Goal: Task Accomplishment & Management: Use online tool/utility

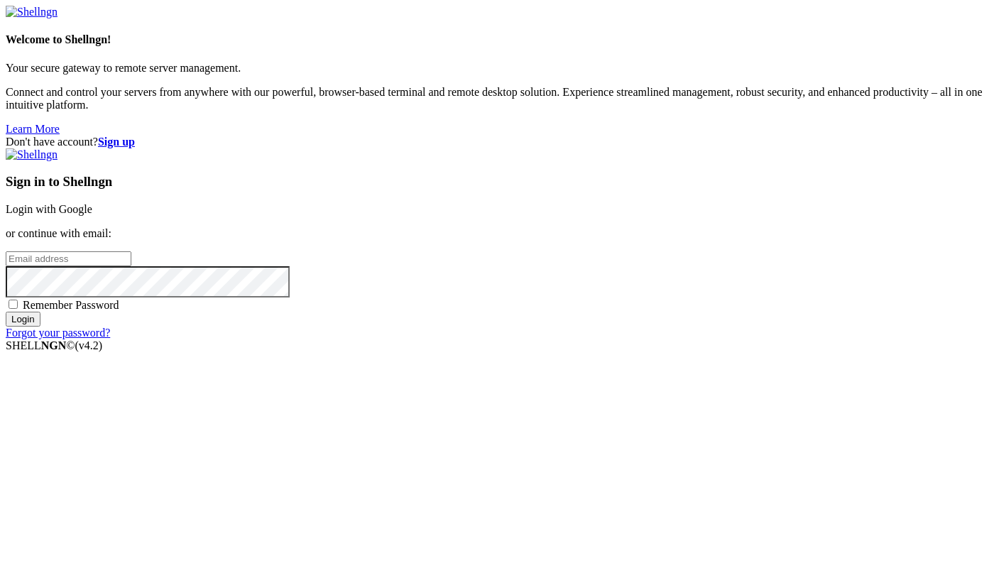
click at [131, 266] on input "email" at bounding box center [69, 258] width 126 height 15
click at [135, 136] on strong "Sign up" at bounding box center [116, 142] width 37 height 12
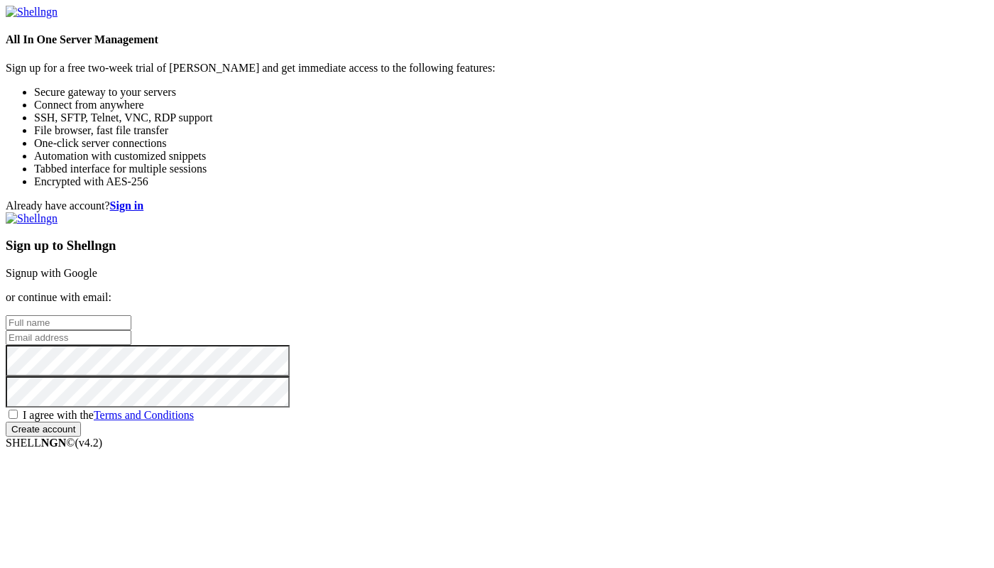
click at [131, 315] on input "text" at bounding box center [69, 322] width 126 height 15
paste input "[EMAIL_ADDRESS][DOMAIN_NAME]"
click at [131, 330] on input "email" at bounding box center [69, 337] width 126 height 15
click at [131, 315] on input "[EMAIL_ADDRESS][DOMAIN_NAME]" at bounding box center [69, 322] width 126 height 15
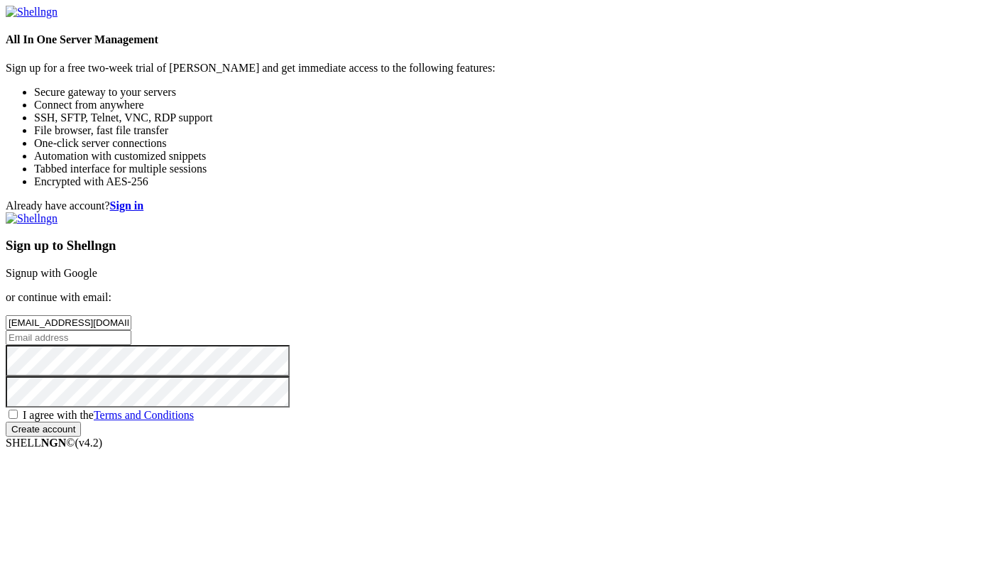
click at [131, 315] on input "[EMAIL_ADDRESS][DOMAIN_NAME]" at bounding box center [69, 322] width 126 height 15
type input "р"
type input "erljkerjek123412341"
click at [131, 330] on input "email" at bounding box center [69, 337] width 126 height 15
paste input "[EMAIL_ADDRESS][DOMAIN_NAME]"
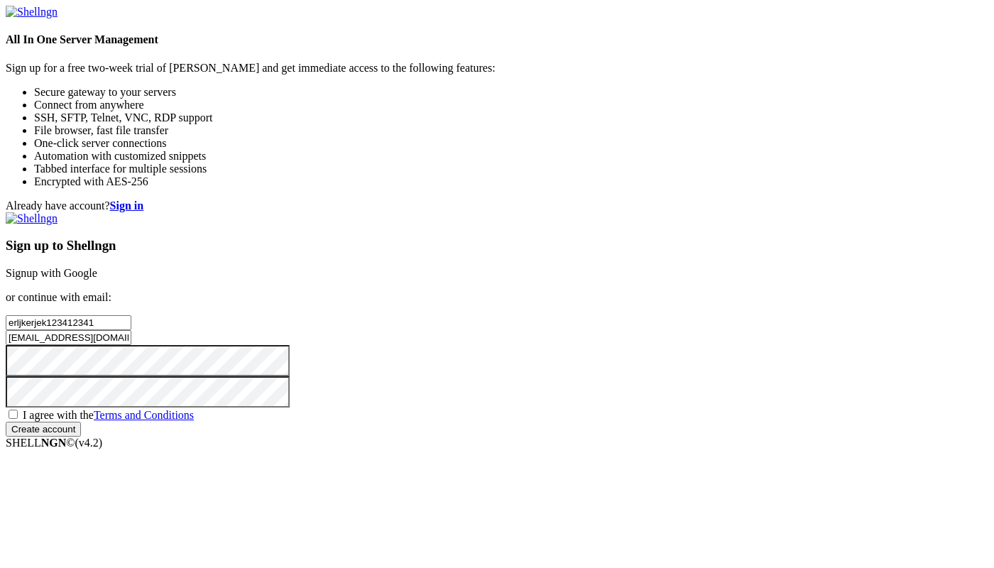
type input "[EMAIL_ADDRESS][DOMAIN_NAME]"
click at [566, 224] on div "Sign up to Shellngn Signup with Google or continue with email: erljkerjek123412…" at bounding box center [497, 324] width 982 height 224
click at [131, 315] on input "erljkerjek123412341" at bounding box center [69, 322] width 126 height 15
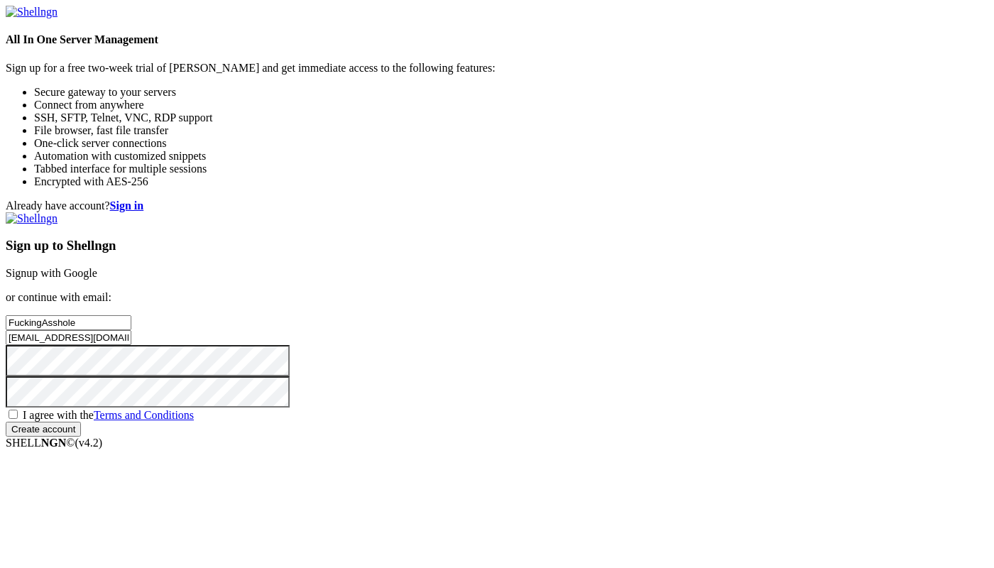
type input "FuckingAsshole"
click at [6, 422] on input "Create account" at bounding box center [43, 429] width 75 height 15
click at [554, 407] on div "I agree with the Terms and Conditions" at bounding box center [497, 414] width 982 height 14
click at [194, 409] on span "I agree with the Terms and Conditions" at bounding box center [108, 415] width 171 height 12
click at [18, 410] on input "I agree with the Terms and Conditions" at bounding box center [13, 414] width 9 height 9
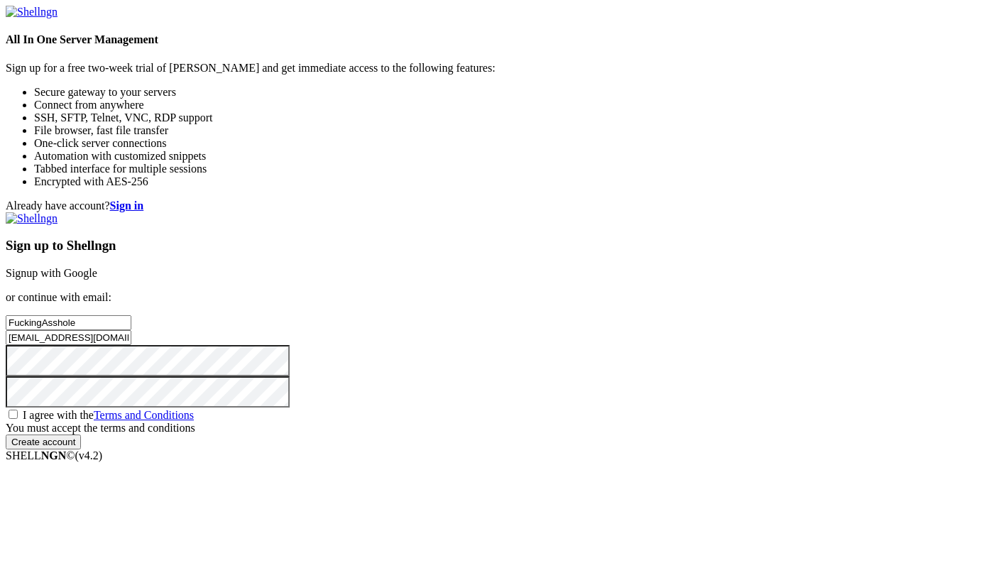
checkbox input "true"
click at [558, 437] on div "Sign up to Shellngn Signup with Google or continue with email: FuckingAsshole […" at bounding box center [497, 324] width 982 height 224
click at [81, 437] on input "Create account" at bounding box center [43, 429] width 75 height 15
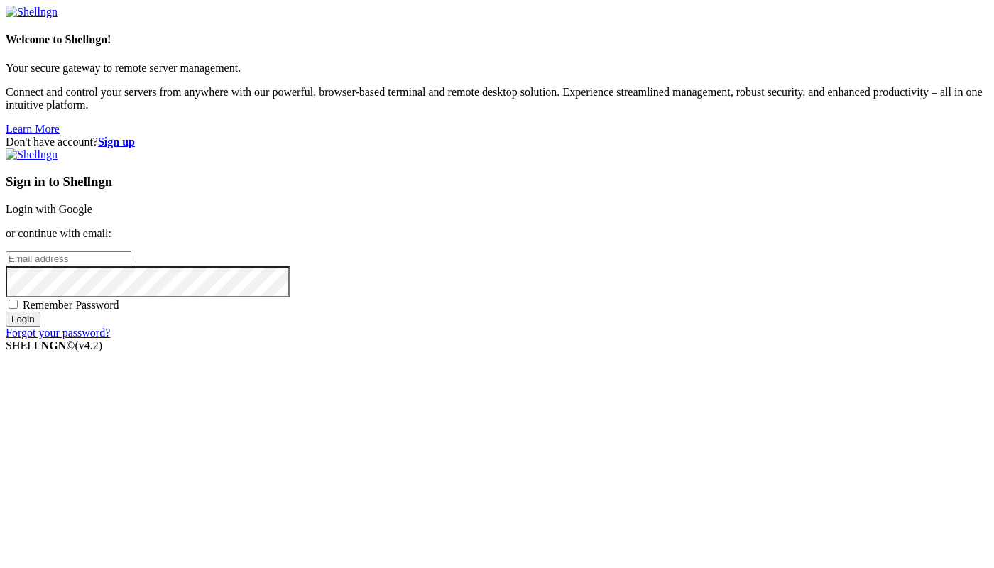
click at [131, 266] on input "email" at bounding box center [69, 258] width 126 height 15
paste input "[EMAIL_ADDRESS][DOMAIN_NAME]"
type input "[EMAIL_ADDRESS][DOMAIN_NAME]"
click at [6, 312] on input "Login" at bounding box center [23, 319] width 35 height 15
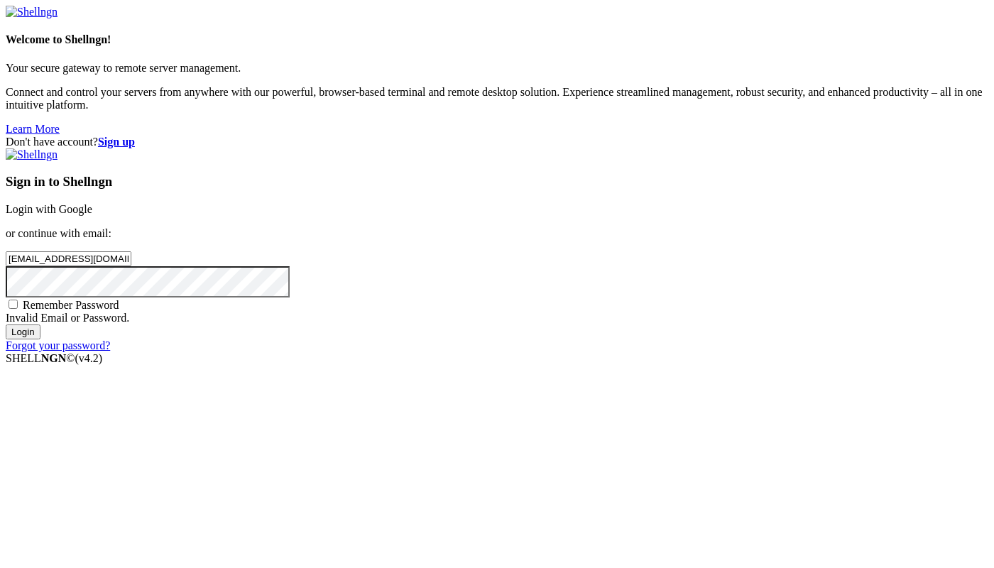
click at [6, 324] on input "Login" at bounding box center [23, 331] width 35 height 15
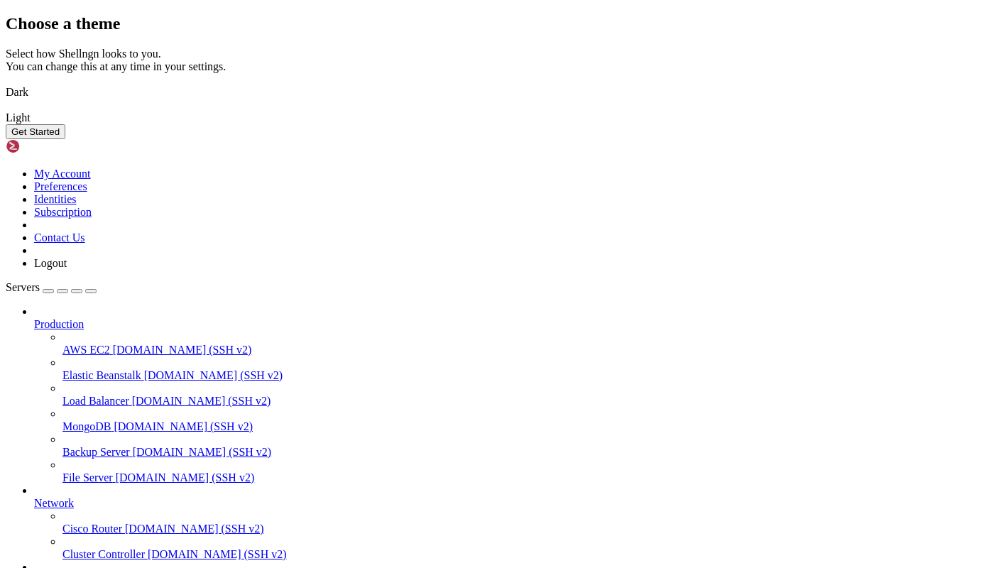
click at [6, 83] on img at bounding box center [6, 83] width 0 height 0
click at [65, 139] on button "Get Started" at bounding box center [36, 131] width 60 height 15
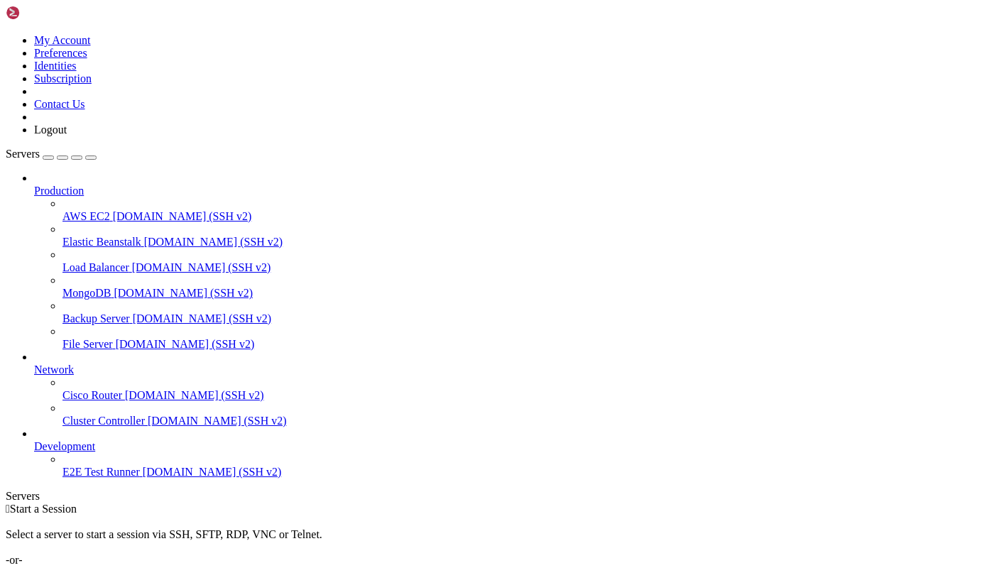
click at [48, 158] on div "button" at bounding box center [48, 158] width 0 height 0
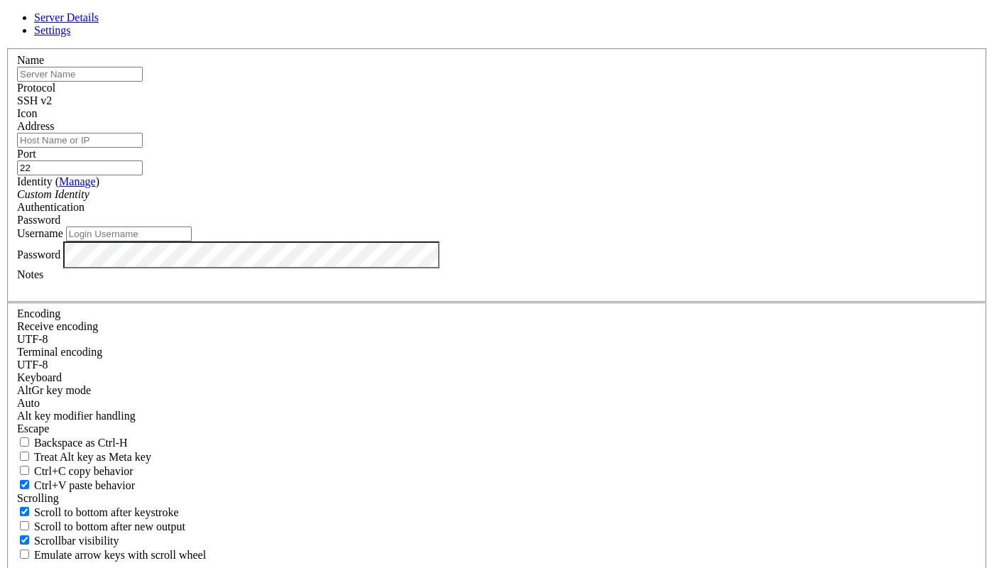
click at [143, 148] on input "Address" at bounding box center [80, 140] width 126 height 15
paste input "193.109.78.24"
type input "193.109.78.24"
click at [373, 268] on div "Password" at bounding box center [497, 254] width 960 height 27
click at [390, 268] on div "Password" at bounding box center [497, 254] width 960 height 27
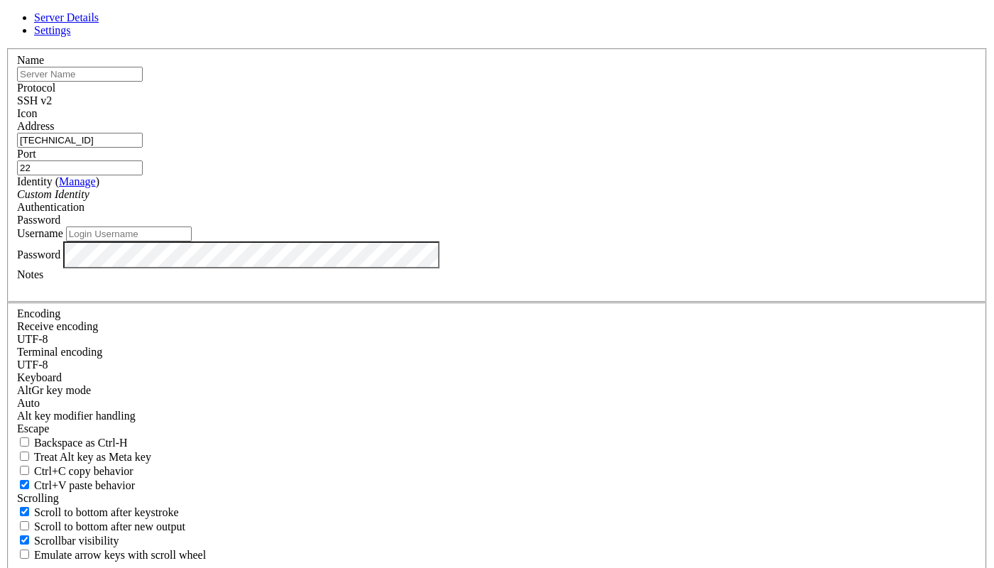
click at [411, 241] on div "Username" at bounding box center [497, 233] width 960 height 15
click at [400, 241] on div "Username" at bounding box center [497, 233] width 960 height 15
click at [192, 241] on input "Username" at bounding box center [129, 233] width 126 height 15
type input "к"
type input "root"
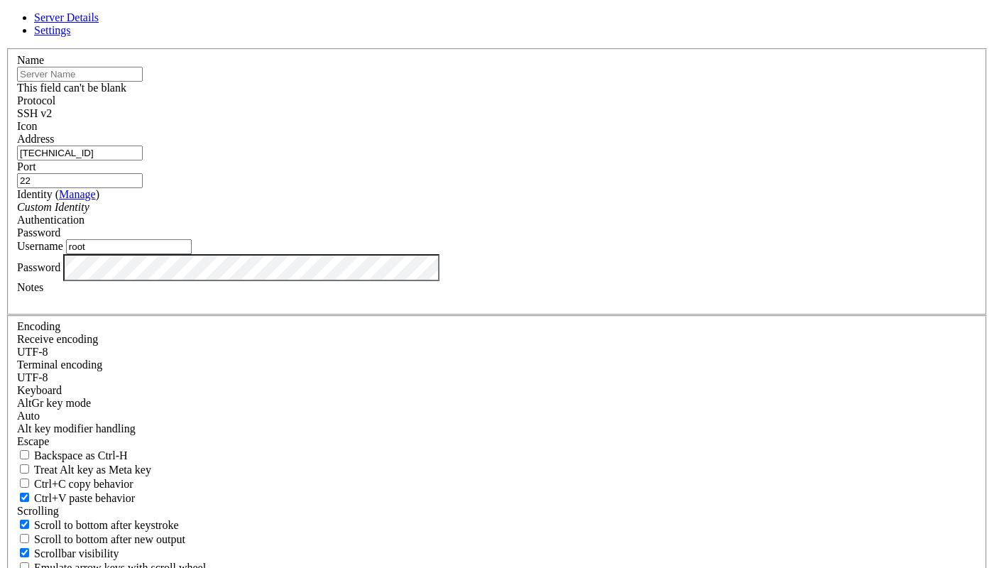
click at [143, 82] on input "text" at bounding box center [80, 74] width 126 height 15
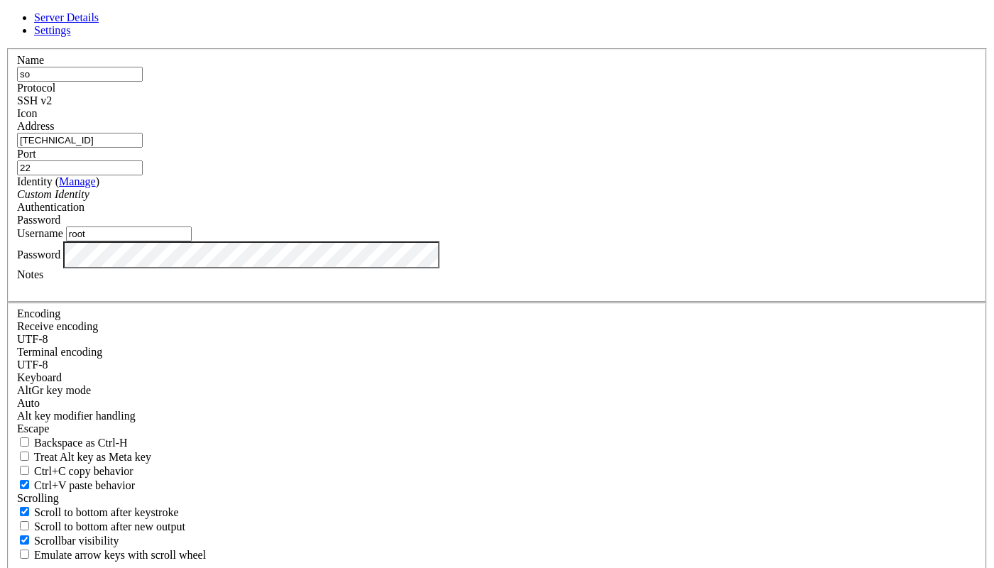
type input "s"
type input "website"
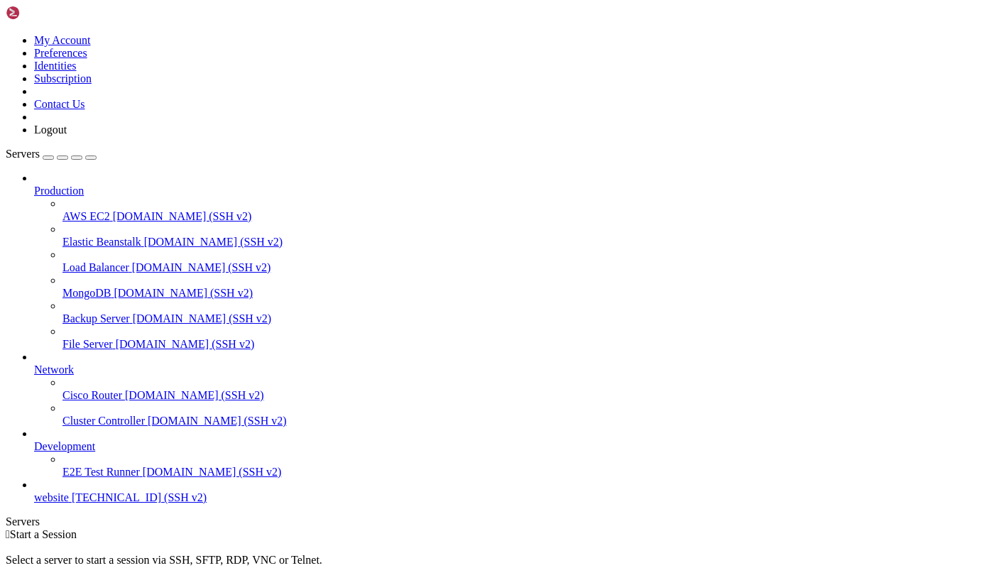
scroll to position [5, 0]
click at [69, 503] on span "website" at bounding box center [51, 497] width 35 height 12
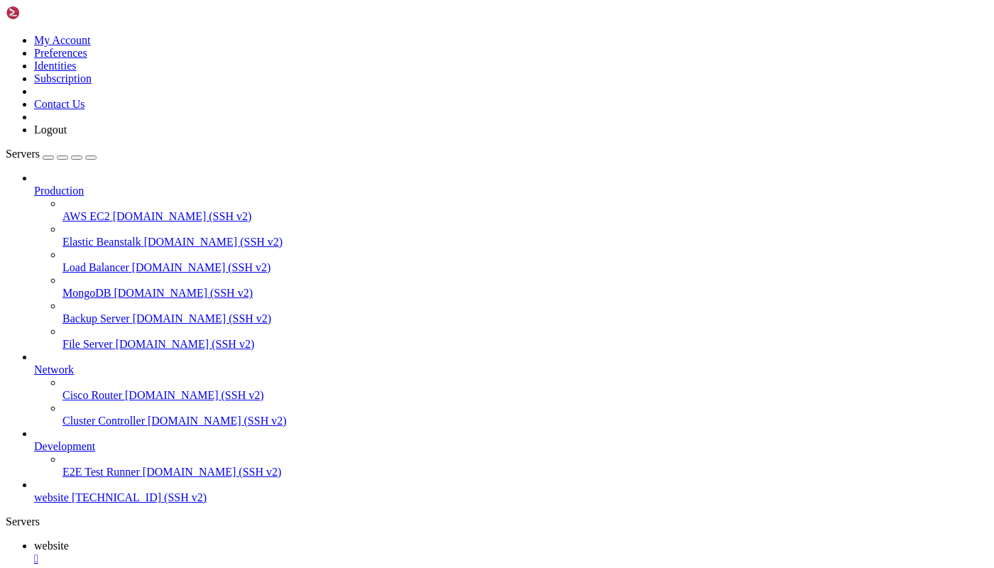
drag, startPoint x: 192, startPoint y: 1076, endPoint x: 27, endPoint y: 1063, distance: 165.9
drag, startPoint x: 341, startPoint y: 1155, endPoint x: 42, endPoint y: 1071, distance: 310.3
drag, startPoint x: 166, startPoint y: 1090, endPoint x: 344, endPoint y: 1155, distance: 189.1
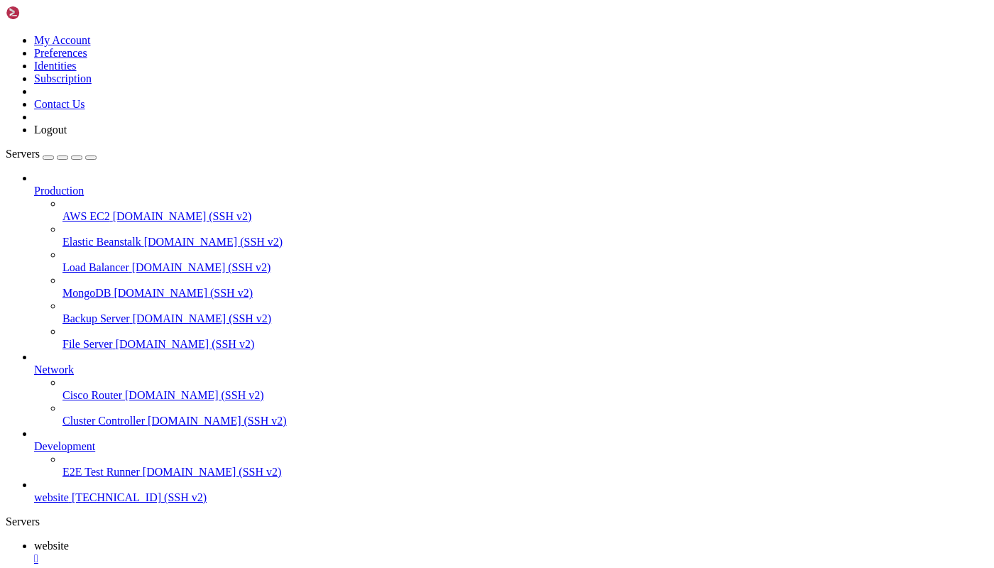
drag, startPoint x: 172, startPoint y: 1088, endPoint x: 9, endPoint y: 1058, distance: 165.9
drag, startPoint x: 14, startPoint y: 1060, endPoint x: 166, endPoint y: 1080, distance: 153.3
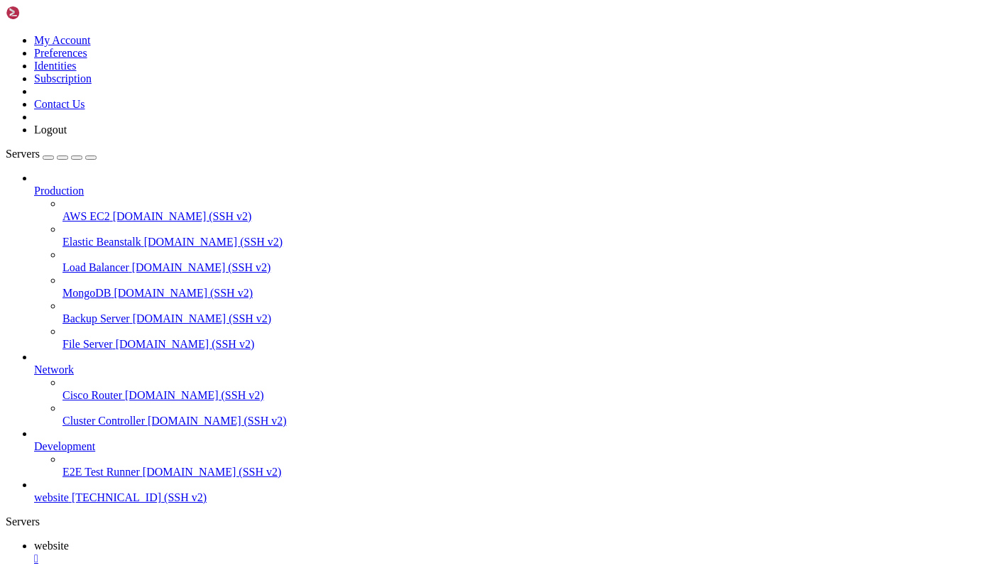
copy div "root@vm3218422:/# ls bin boot dev etc home lib lib32 lib64 libx32 lost+found me…"
type input "/root"
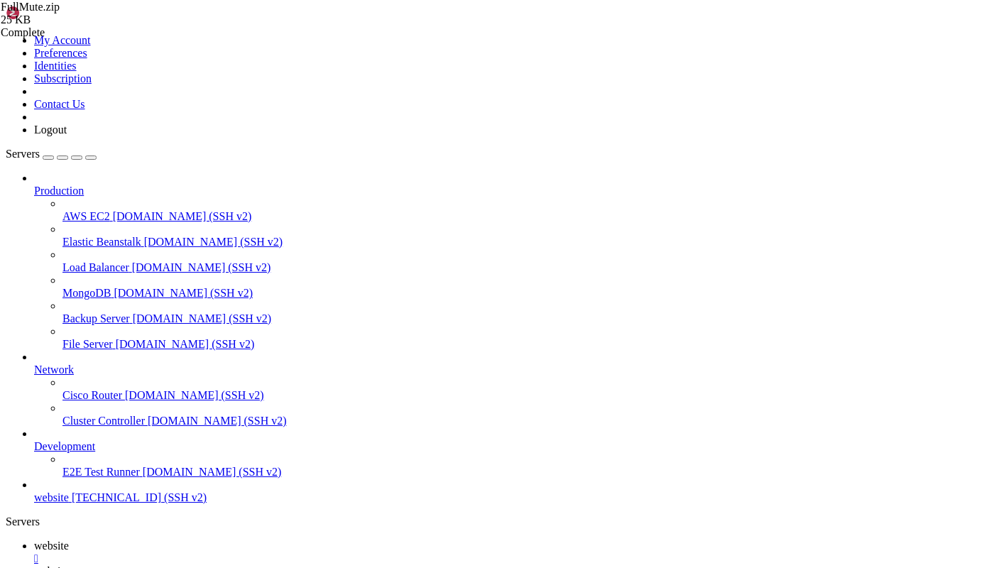
click at [69, 539] on span "website" at bounding box center [51, 545] width 35 height 12
click at [69, 565] on span "website" at bounding box center [51, 571] width 35 height 12
click at [69, 539] on span "website" at bounding box center [51, 545] width 35 height 12
drag, startPoint x: 119, startPoint y: 1240, endPoint x: 11, endPoint y: 1239, distance: 107.9
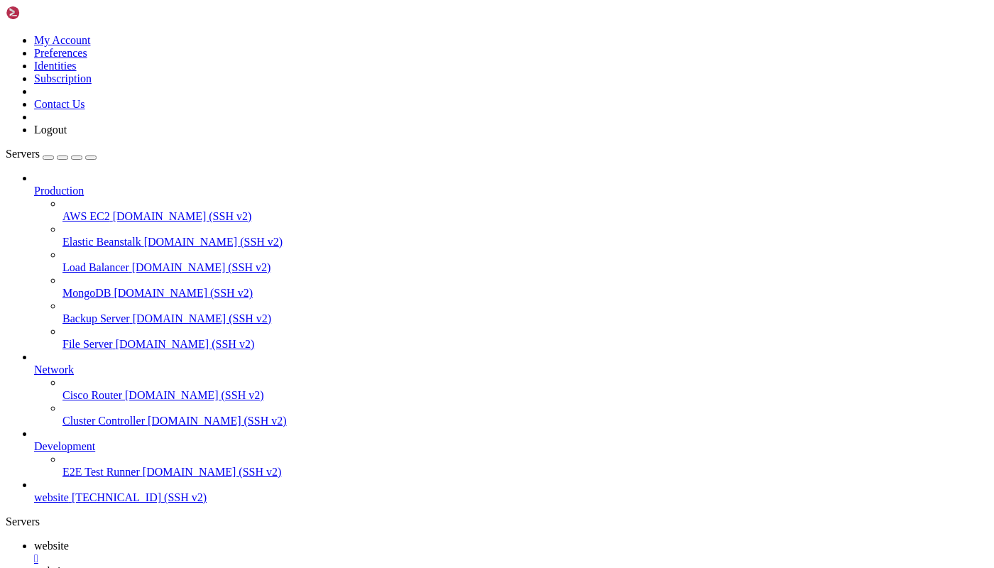
drag, startPoint x: 17, startPoint y: 1019, endPoint x: 290, endPoint y: 1077, distance: 278.9
copy div "*FullMute** - высокопроизводительный асинхронный сканер для массового анализа т…"
drag, startPoint x: 194, startPoint y: 1200, endPoint x: 38, endPoint y: 1200, distance: 156.2
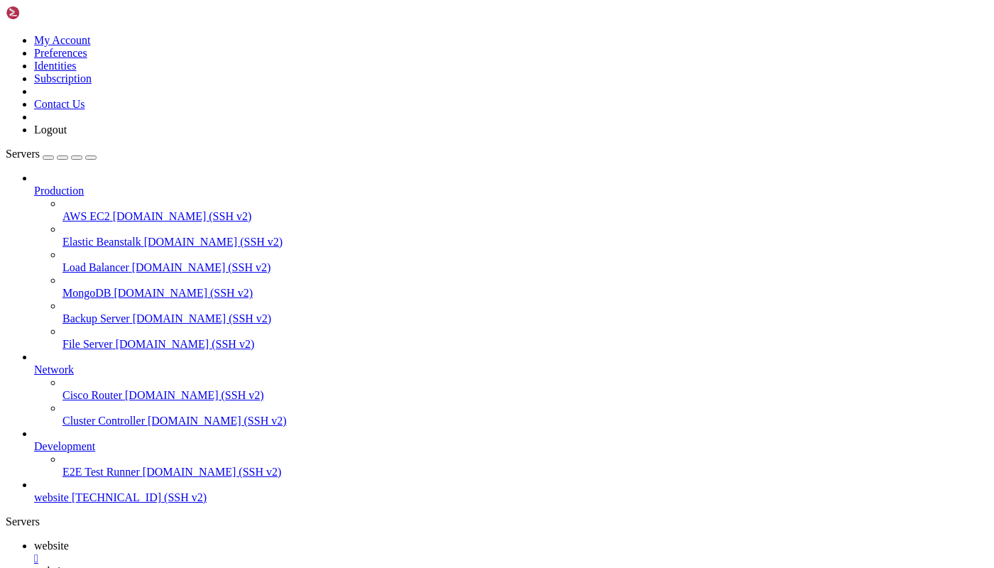
paste textarea "apt install python3.8-venv"
type textarea "apt install python3.8-venv"
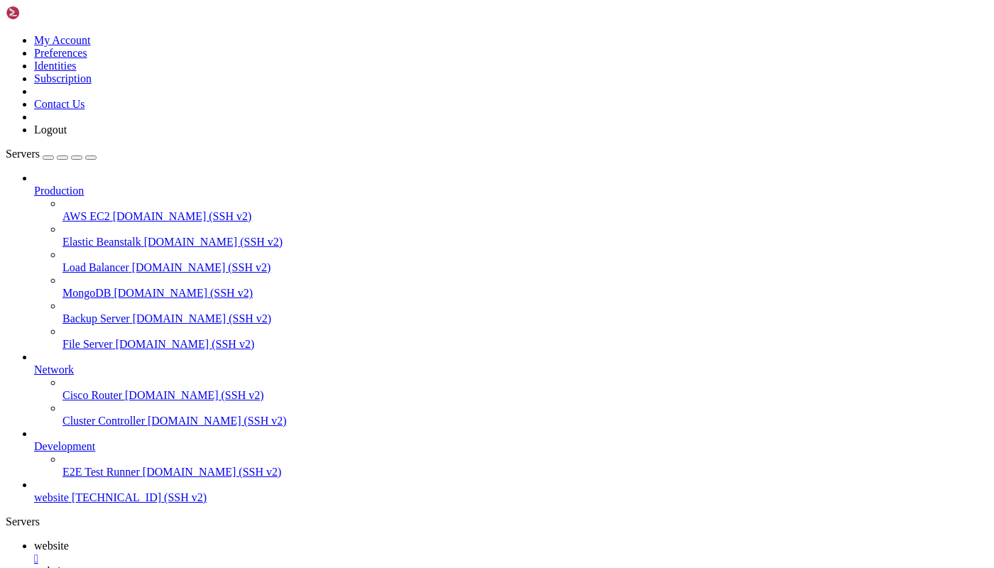
drag, startPoint x: 338, startPoint y: 1094, endPoint x: 248, endPoint y: 1164, distance: 114.3
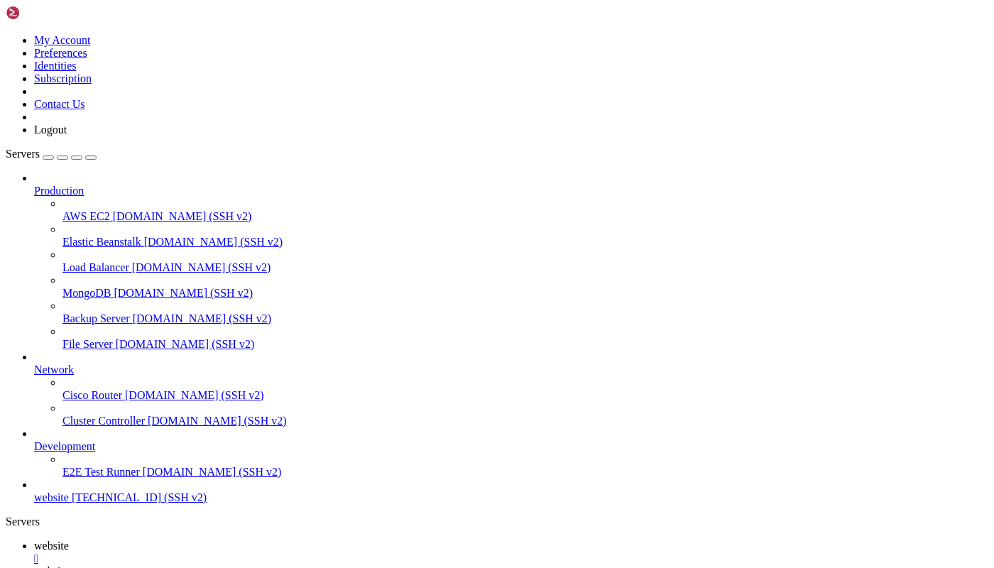
drag, startPoint x: 212, startPoint y: 1294, endPoint x: 88, endPoint y: 1016, distance: 304.7
copy div "Failing command: ['/opt/FullMute/venv/bin/python3', '-Im', 'ensurepip', '--upgr…"
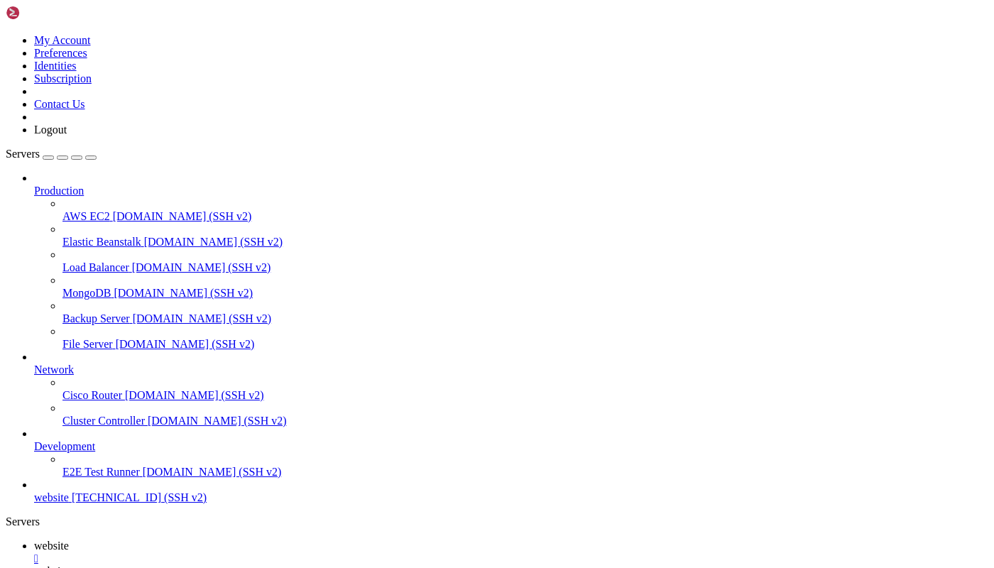
paste textarea "sudo apt install python3.8-venv"
type textarea "sudo apt install python3.8-venv"
paste textarea "# /etc/systemd/system/fullmute.service"
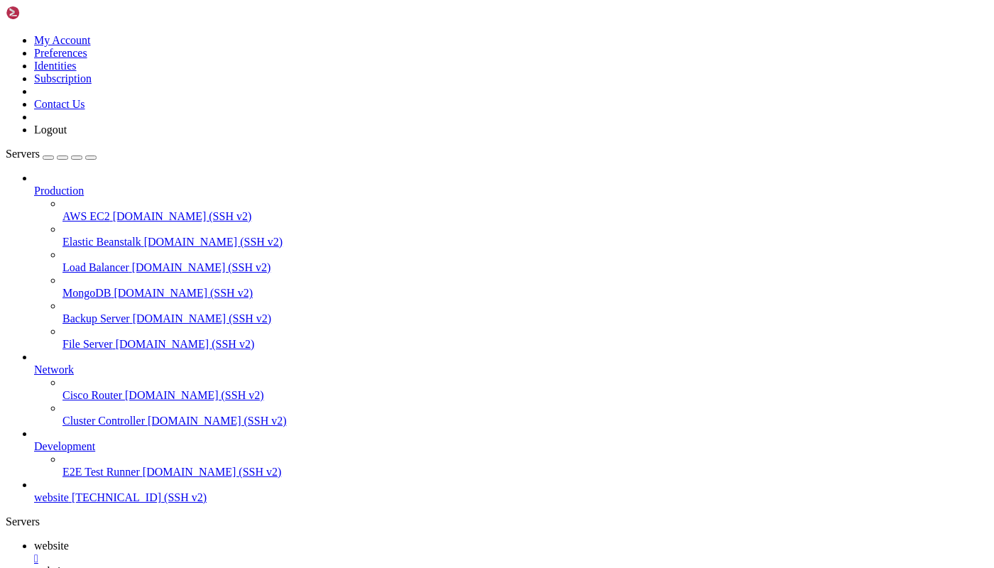
type textarea "# /etc/systemd/system/fullmute.service"
paste textarea "[Unit] Description=FullMute Python Script Service After=network.target [Service…"
type textarea "[Unit] Description=FullMute Python Script Service After=network.target [Service…"
paste textarea "main.py -f host.txt -t 20"
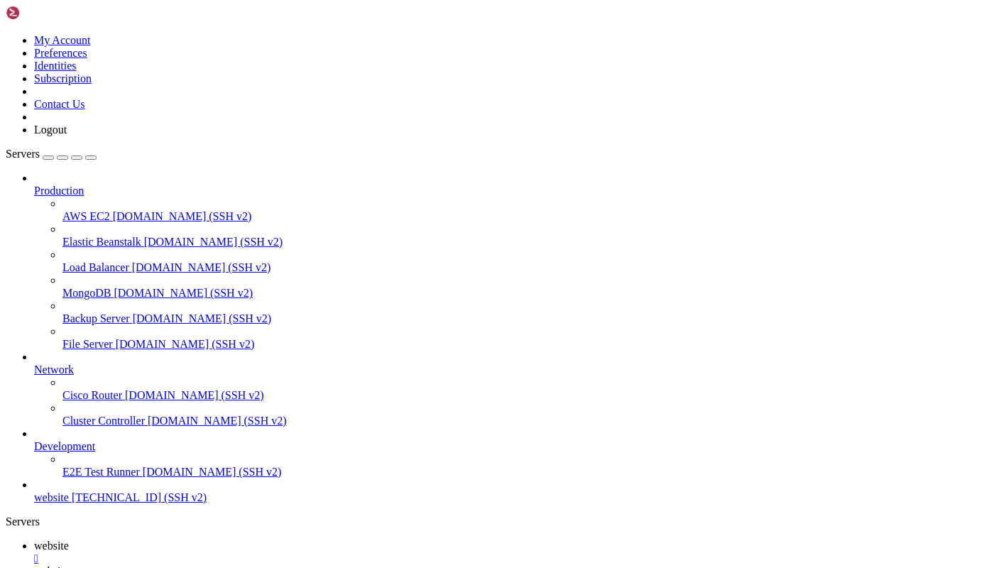
type textarea "main.py -f host.txt -t 20"
drag, startPoint x: 219, startPoint y: 1018, endPoint x: 11, endPoint y: 840, distance: 273.9
drag, startPoint x: 174, startPoint y: 996, endPoint x: 17, endPoint y: 843, distance: 219.3
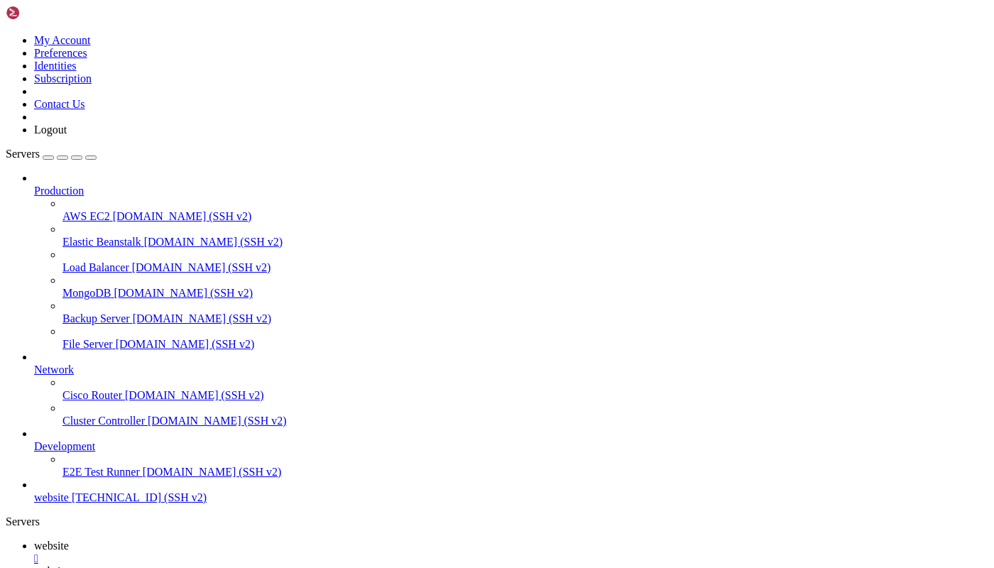
scroll to position [5570, 0]
drag, startPoint x: 295, startPoint y: 1141, endPoint x: 206, endPoint y: 1053, distance: 125.0
paste textarea "PYTHONUNBUFFERED=1"
type textarea "PYTHONUNBUFFERED=1"
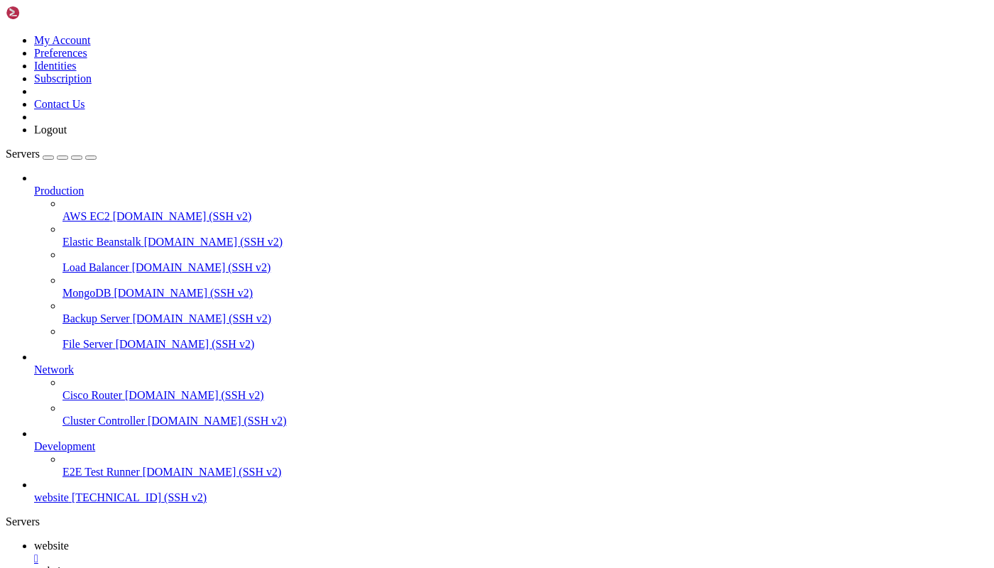
paste textarea "https://purecrawl.com/domains/all.txt.zip"
type textarea "https://purecrawl.com/domains/all.txt.zip"
drag, startPoint x: 348, startPoint y: 1175, endPoint x: 19, endPoint y: 1130, distance: 331.8
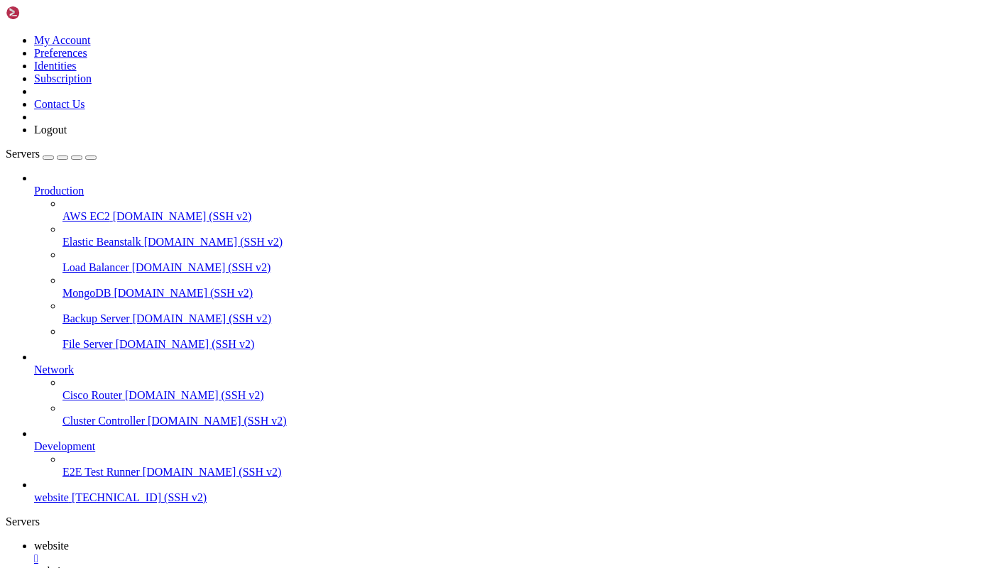
drag, startPoint x: 319, startPoint y: 1163, endPoint x: 29, endPoint y: 1135, distance: 290.9
drag, startPoint x: 330, startPoint y: 1162, endPoint x: 233, endPoint y: 1136, distance: 100.5
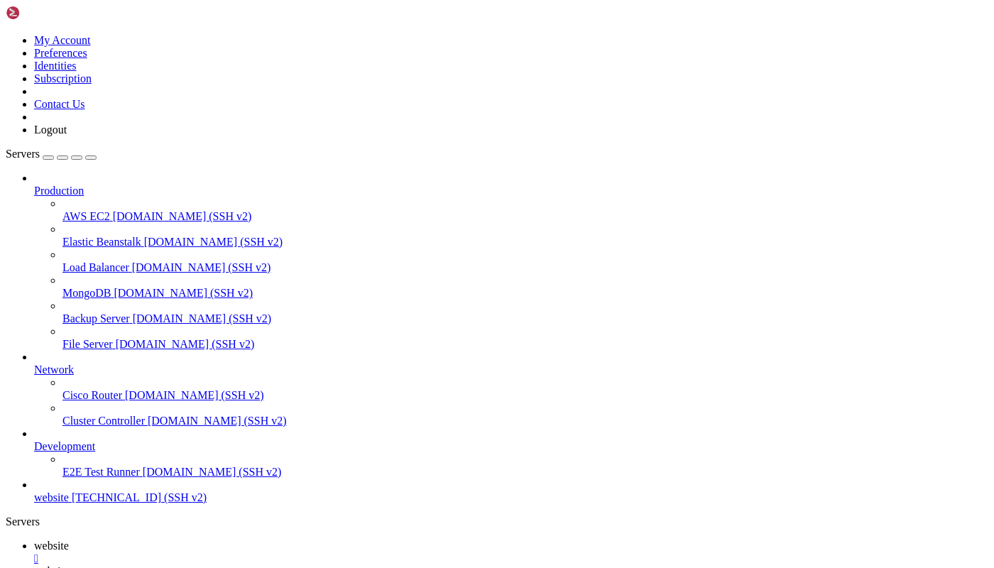
drag, startPoint x: 233, startPoint y: 1136, endPoint x: 304, endPoint y: 1156, distance: 74.4
copy div "ls -lh total 5.2G -rw-rw-r-- 1 root root 4.2G May 13 04:39 all.txt"
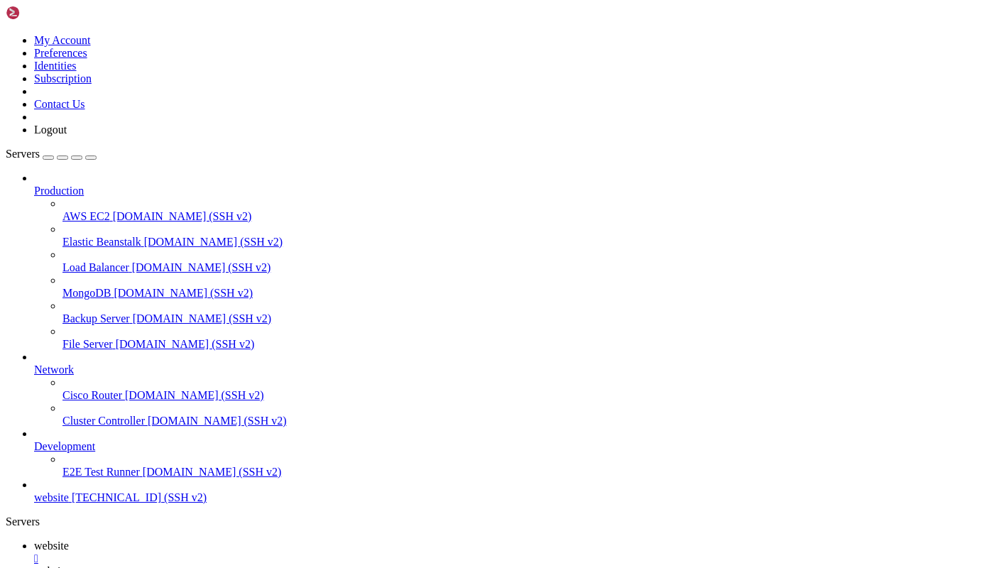
scroll to position [882, 0]
paste textarea "journalctl -u fullmute.service -f"
type textarea "journalctl -u fullmute.service -f"
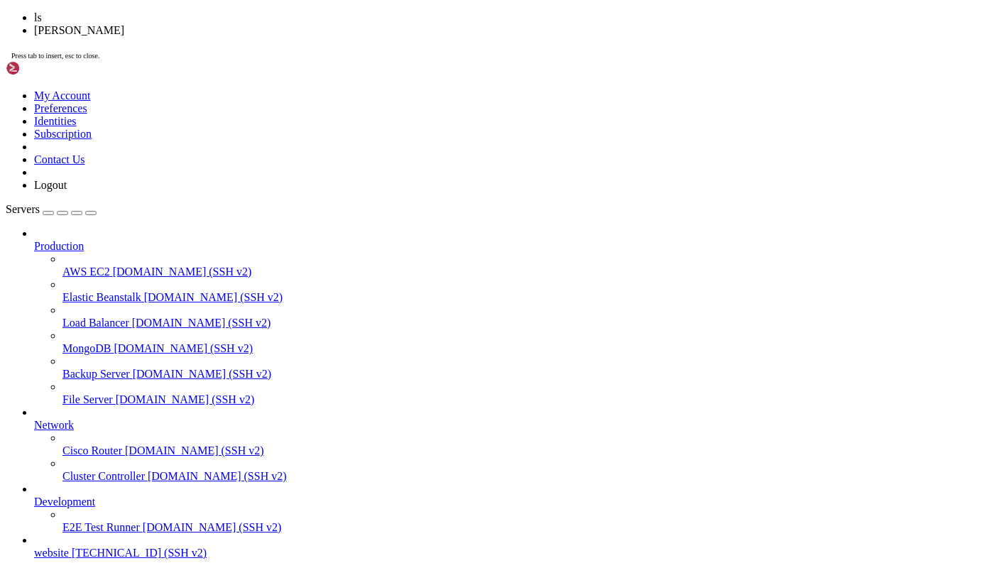
drag, startPoint x: 613, startPoint y: 1011, endPoint x: 43, endPoint y: 913, distance: 577.6
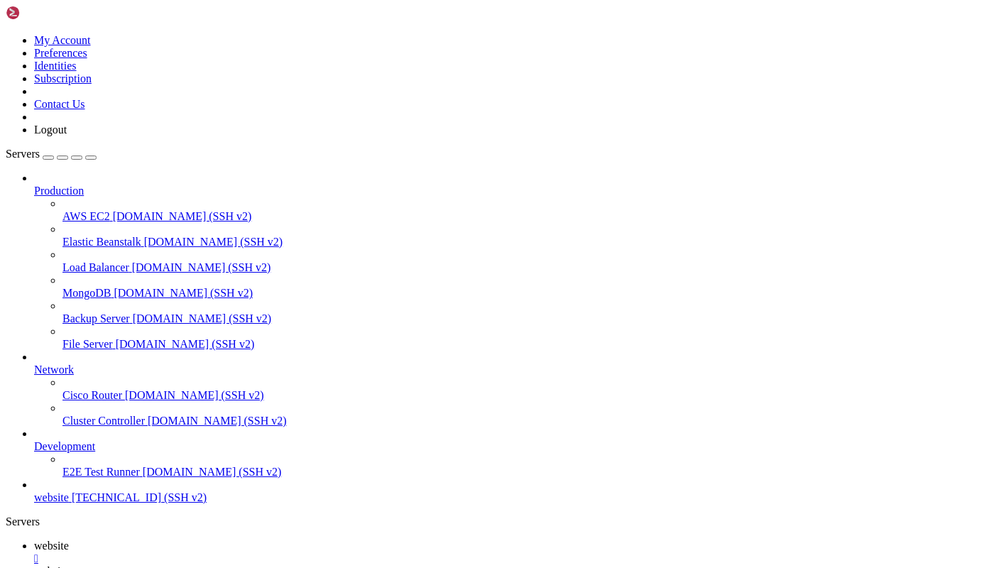
copy div ") root@vm3218422:/opt/FullMute# sudo systemctl status services.service * servic…"
paste textarea "sudo journalctl -u services.service --no-pager"
type textarea "sudo journalctl -u services.service --no-pager"
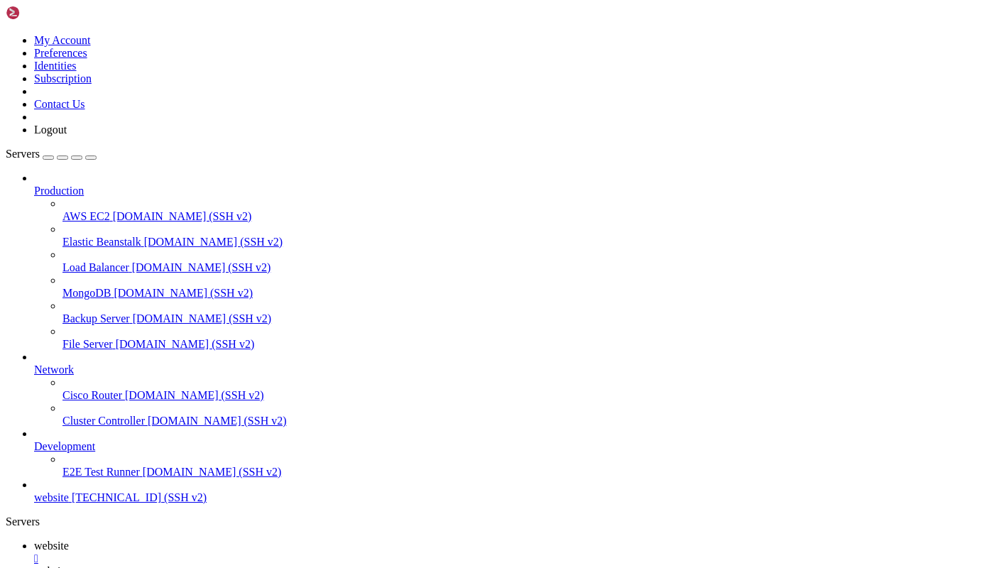
drag, startPoint x: 307, startPoint y: 1036, endPoint x: 439, endPoint y: 1280, distance: 276.9
copy div "1]: services.service: Main process exited, code=killed, status=9/KILL Sep 02 04…"
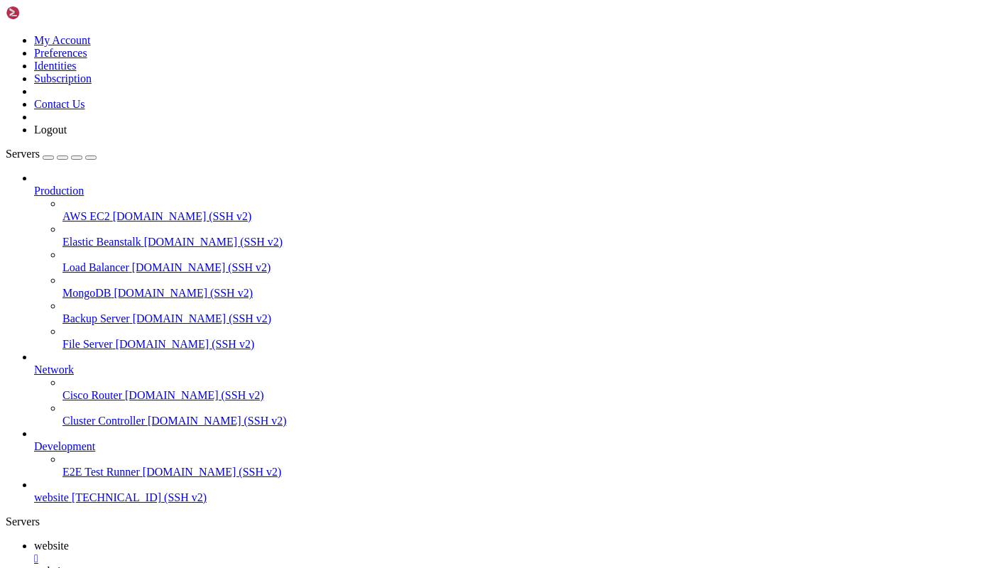
scroll to position [4804, 0]
click at [315, 565] on link "website " at bounding box center [511, 578] width 954 height 26
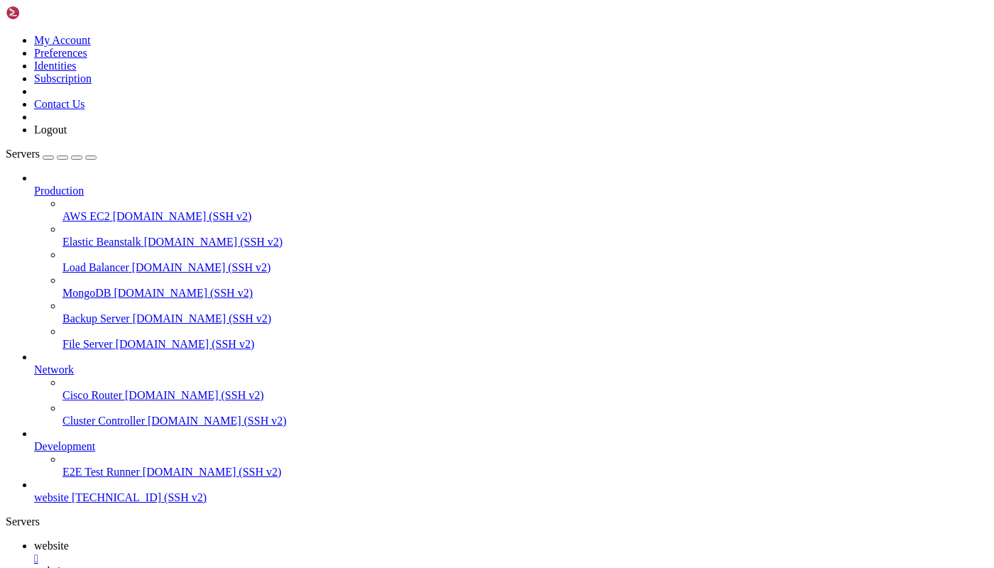
type input "/opt/FullMute"
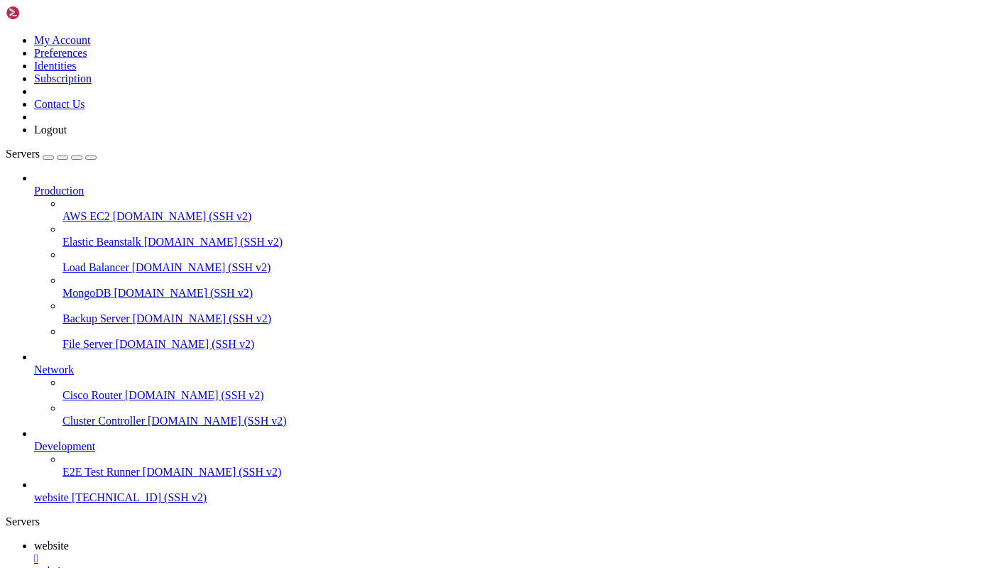
click at [914, 114] on div "main (2).py 9 KB Pending" at bounding box center [497, 284] width 994 height 568
click at [908, 109] on div "main (2).py 9 KB Pending" at bounding box center [497, 284] width 994 height 568
click at [143, 39] on div "Pending" at bounding box center [72, 32] width 142 height 13
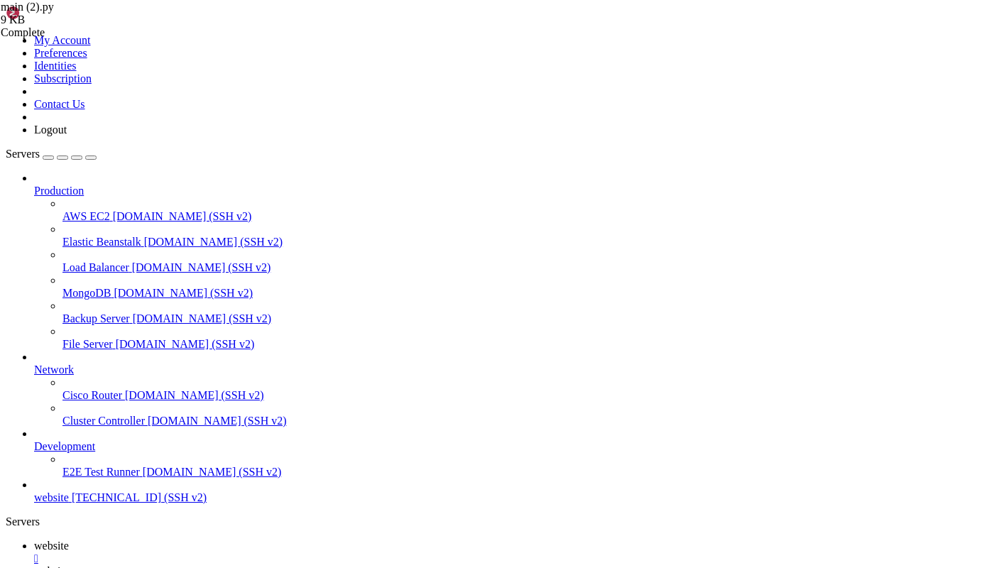
click at [222, 539] on link "website " at bounding box center [511, 552] width 954 height 26
drag, startPoint x: 230, startPoint y: 1275, endPoint x: 293, endPoint y: 1273, distance: 63.2
paste textarea "main (2).py"
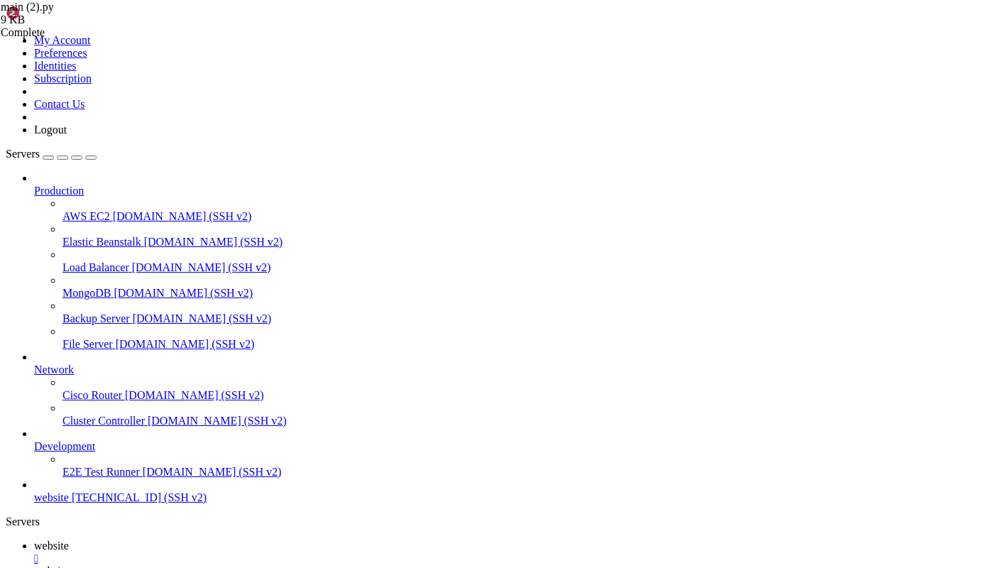
type textarea "main (2).py"
click at [302, 565] on link "website " at bounding box center [511, 578] width 954 height 26
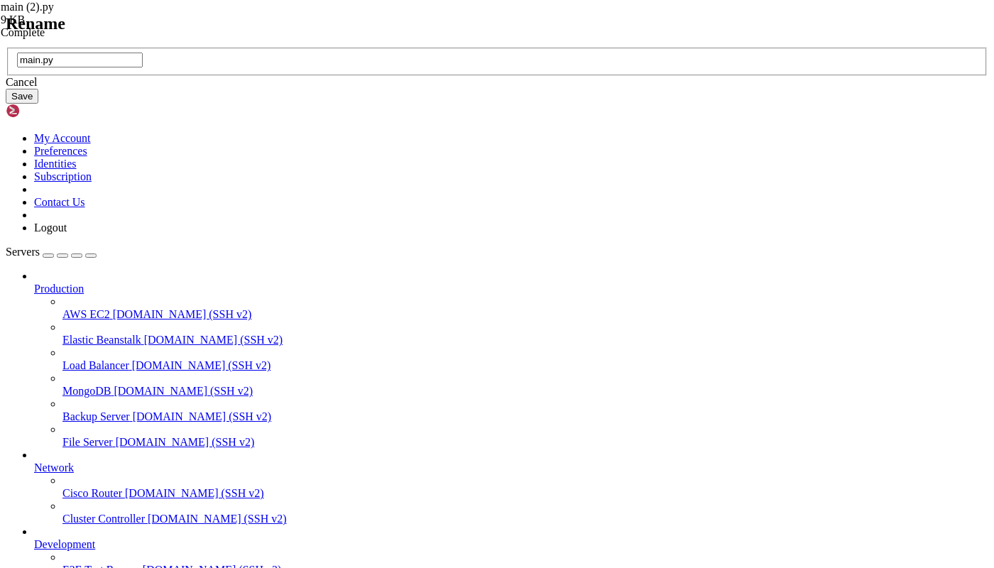
type input "main.py"
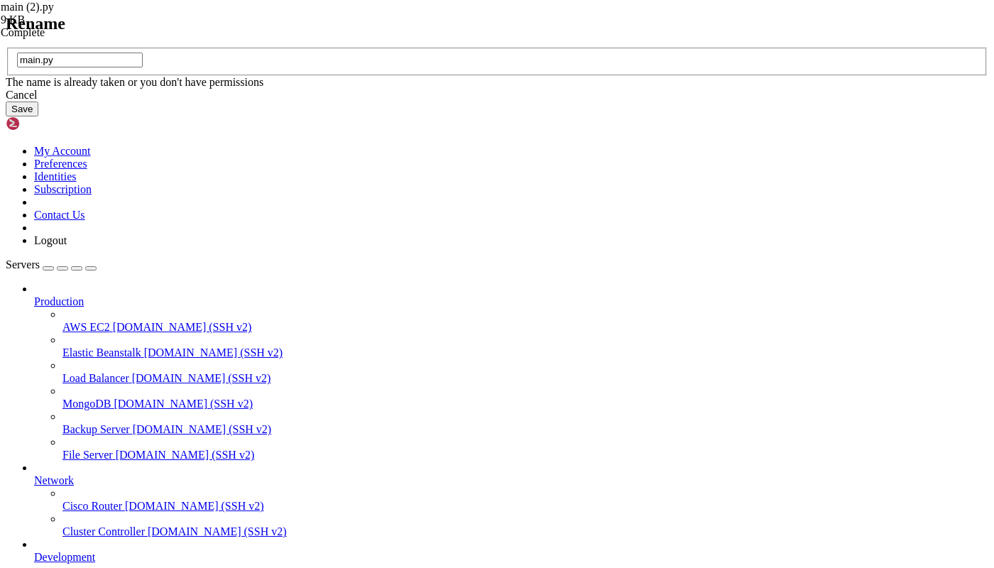
click at [6, 48] on icon at bounding box center [6, 48] width 0 height 0
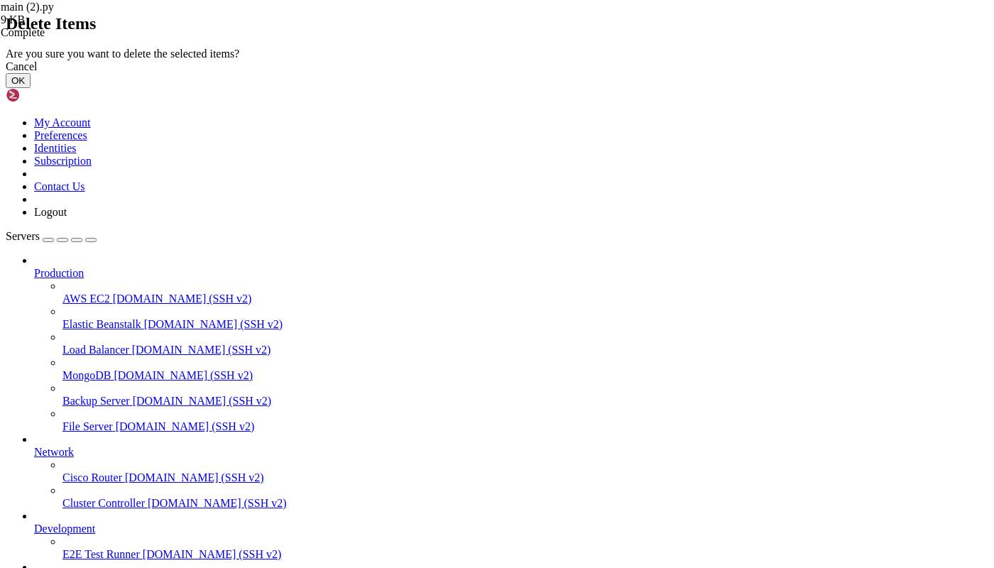
click at [31, 88] on button "OK" at bounding box center [18, 80] width 25 height 15
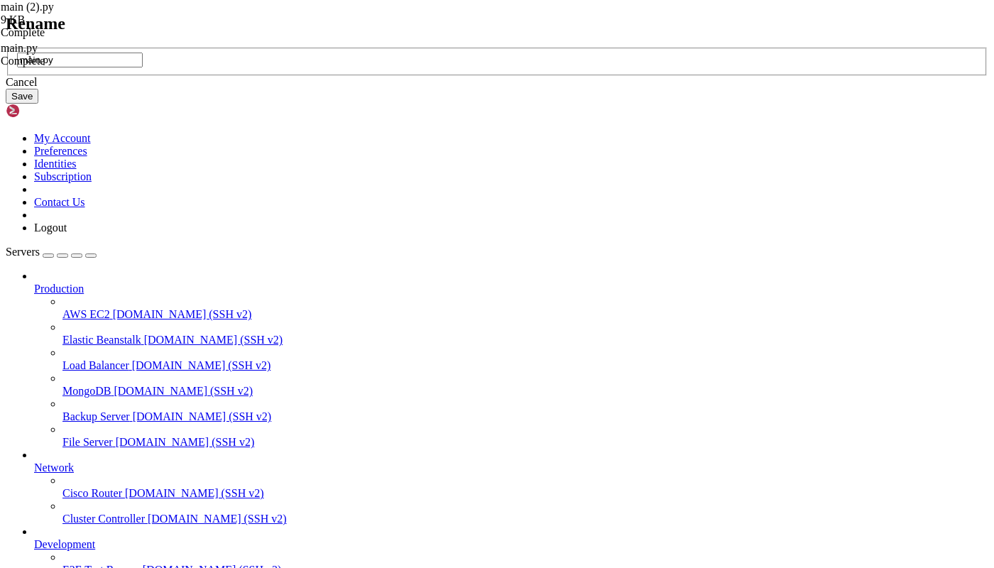
type input "main.py"
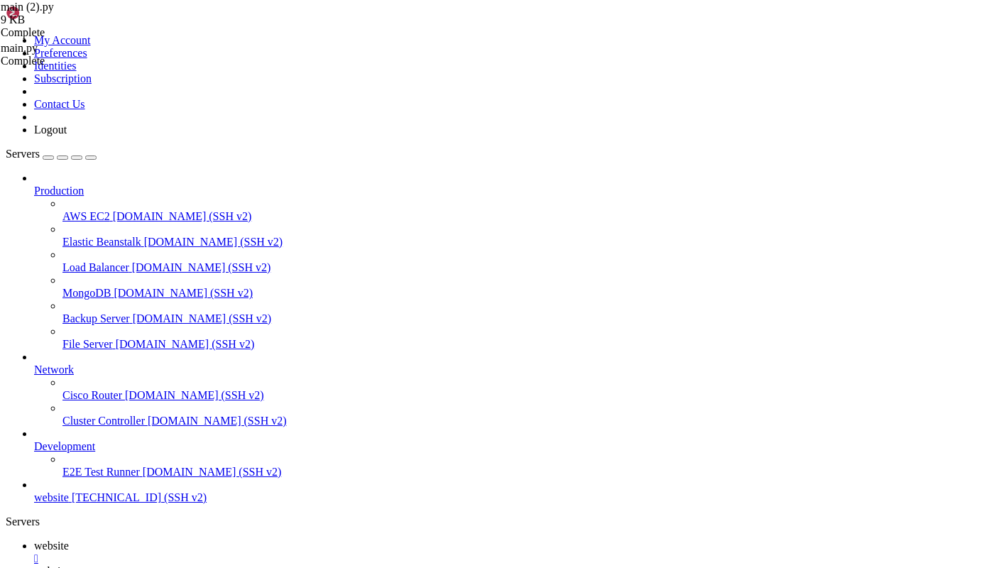
click at [69, 539] on span "website" at bounding box center [51, 545] width 35 height 12
drag, startPoint x: 448, startPoint y: 1237, endPoint x: 472, endPoint y: 1251, distance: 27.6
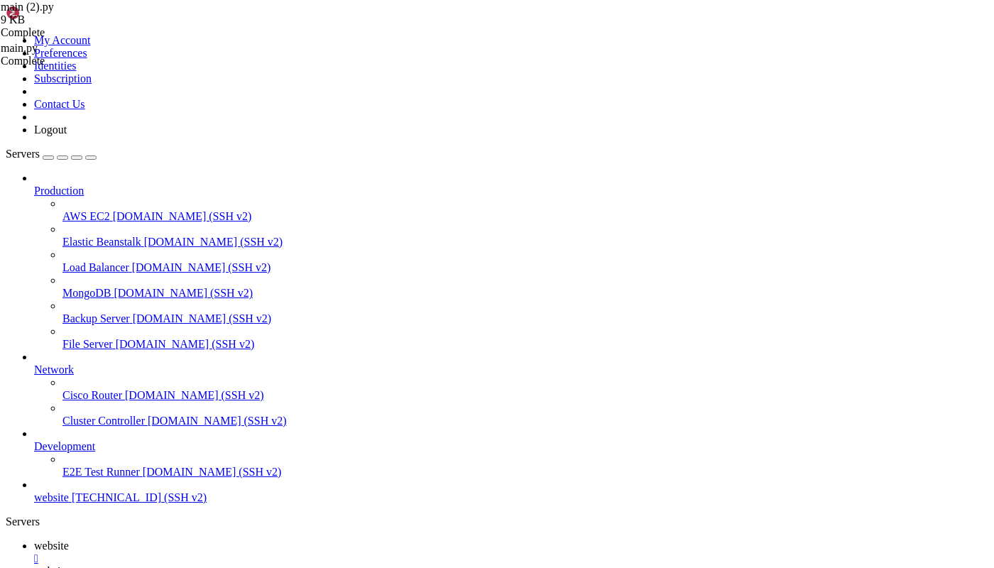
drag, startPoint x: 446, startPoint y: 1223, endPoint x: 459, endPoint y: 1236, distance: 19.1
copy div "'latin-1' codec can't encode characters in position 3-10: ordinal not in range(…"
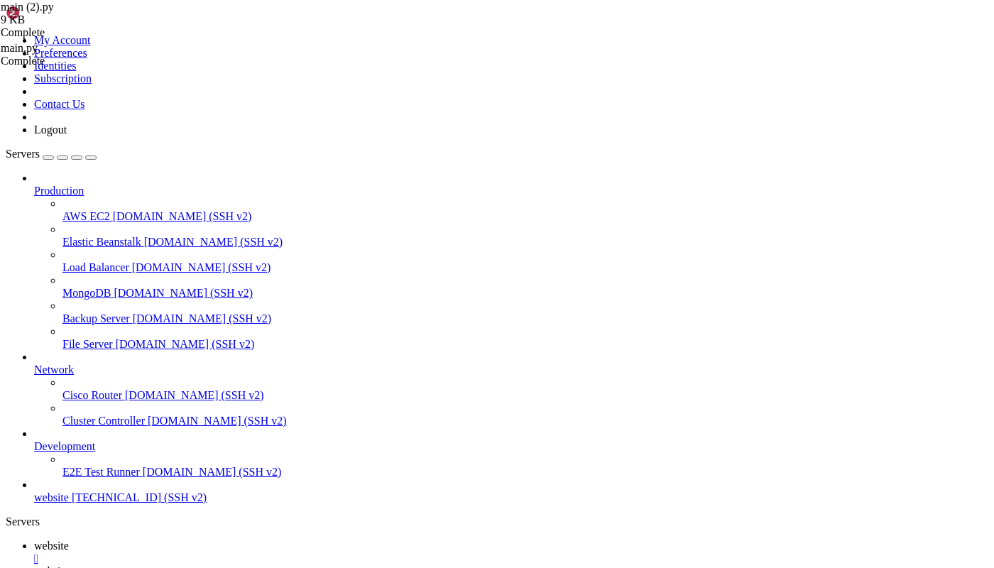
drag, startPoint x: 428, startPoint y: 1275, endPoint x: 11, endPoint y: 1163, distance: 431.5
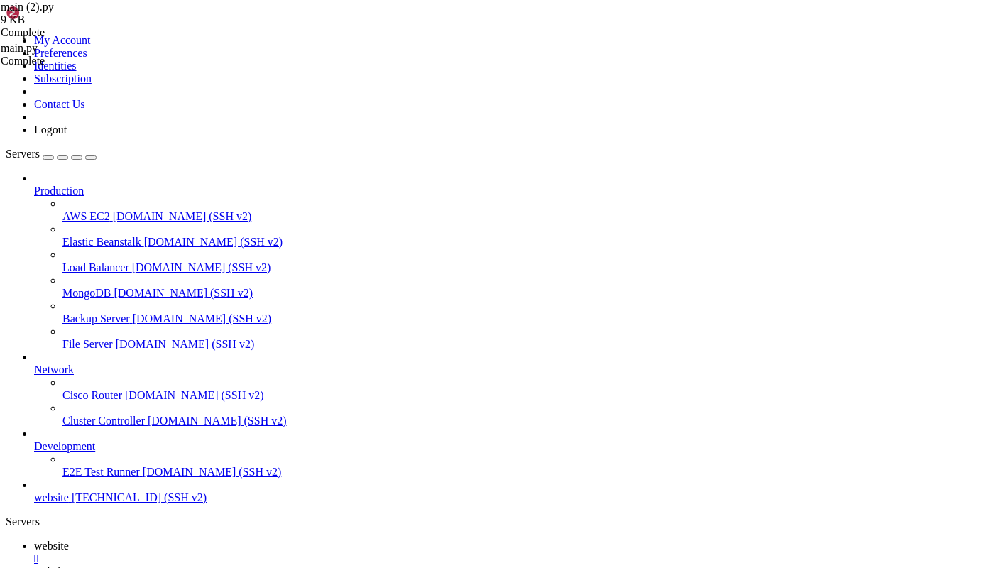
paste textarea "locale"
type textarea "locale"
drag, startPoint x: 76, startPoint y: 1280, endPoint x: 17, endPoint y: 1097, distance: 193.0
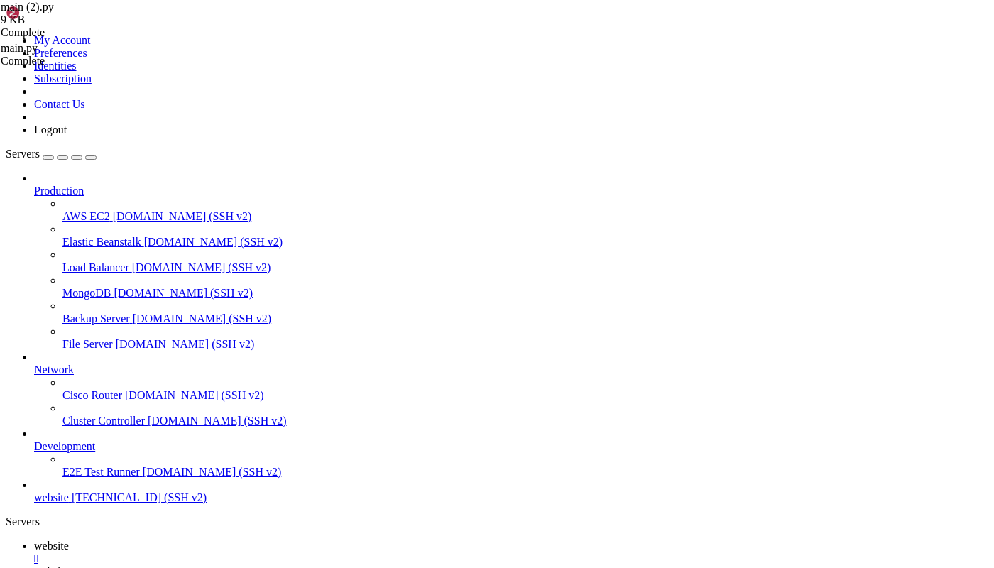
scroll to position [6248, 0]
copy div "ANG=en_US LANGUAGE=en_US: LC_CTYPE="en_US" LC_NUMERIC="en_US" LC_TIME="en_US" L…"
drag, startPoint x: 392, startPoint y: 1120, endPoint x: 378, endPoint y: 1136, distance: 20.6
copy div "ANG=en_US LANGUAGE=en_US: LC_CTYPE="en_US" LC_NUMERIC="en_US" LC_TIME="en_US" L…"
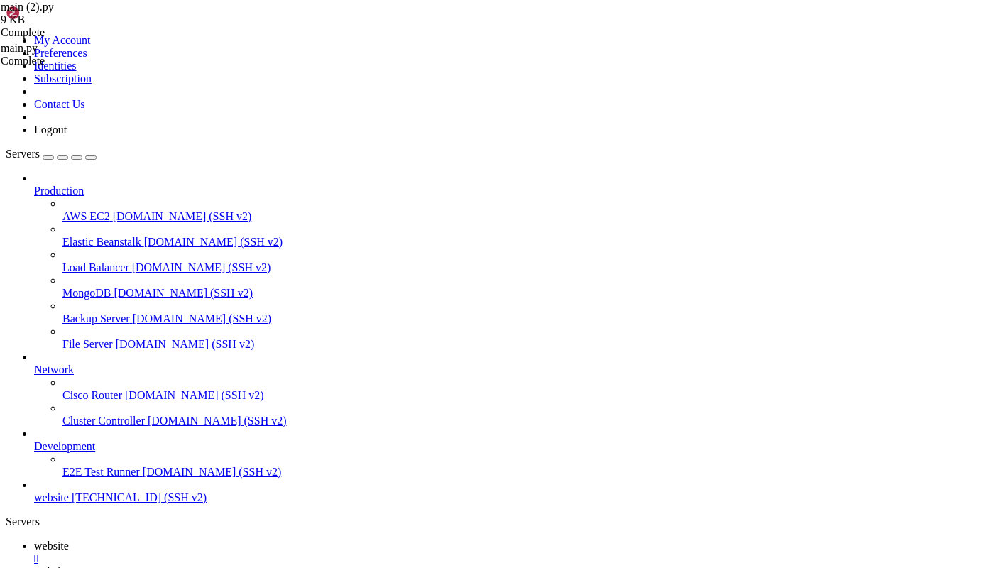
paste textarea "ANG=en_US LANGUAGE=en_US: LC_CTYPE="en_US" LC_NUMERIC="en_US" LC_TIME="en_US" L…"
type textarea "ANG=en_US LANGUAGE=en_US: LC_CTYPE="en_US" LC_NUMERIC="en_US" LC_TIME="en_US" L…"
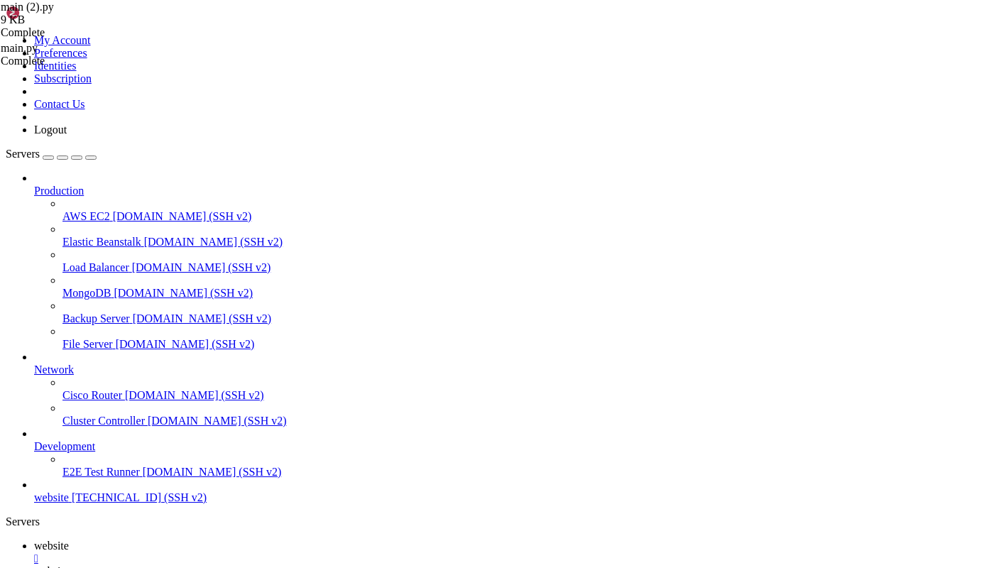
paste textarea "sudo nano /etc/default/locale"
type textarea "sudo nano /etc/default/locale"
paste textarea "sudo nano /etc/default/locale"
type textarea "sudo nano /etc/default/locale"
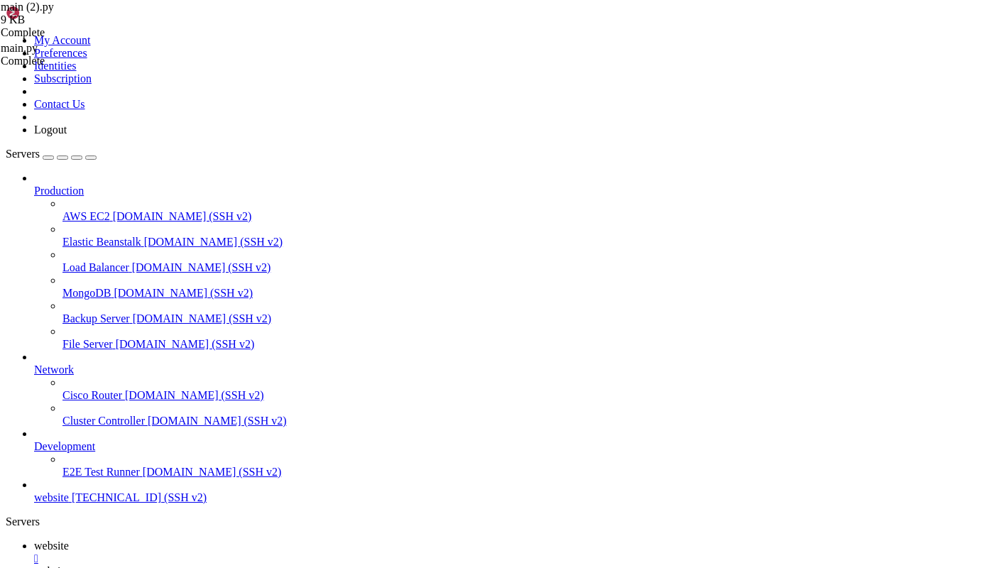
scroll to position [9, 0]
paste textarea "sudo dpkg-reconfigure locales"
type textarea "sudo dpkg-reconfigure locales"
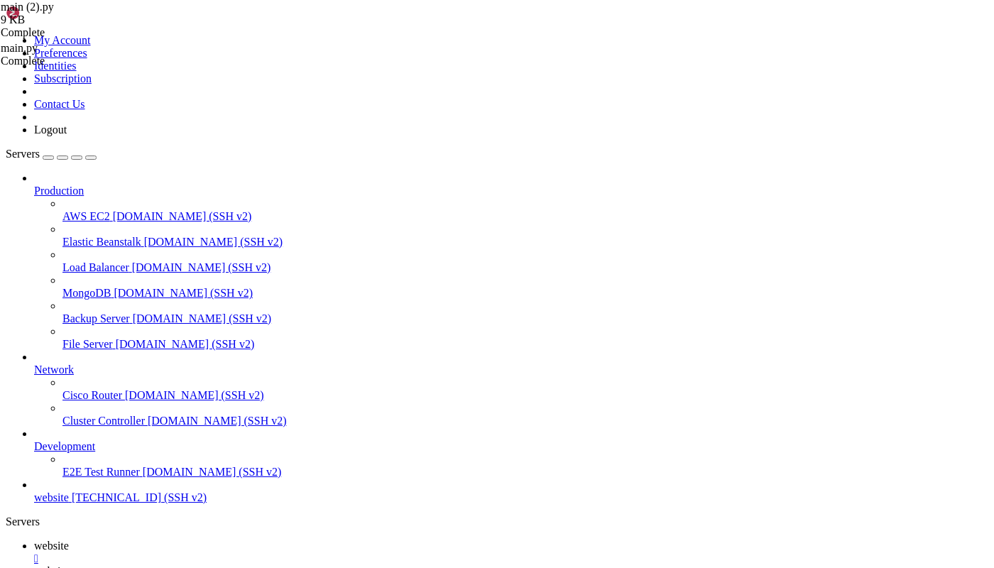
paste textarea "locale"
type textarea "locale"
drag, startPoint x: 109, startPoint y: 1268, endPoint x: 14, endPoint y: 1064, distance: 224.5
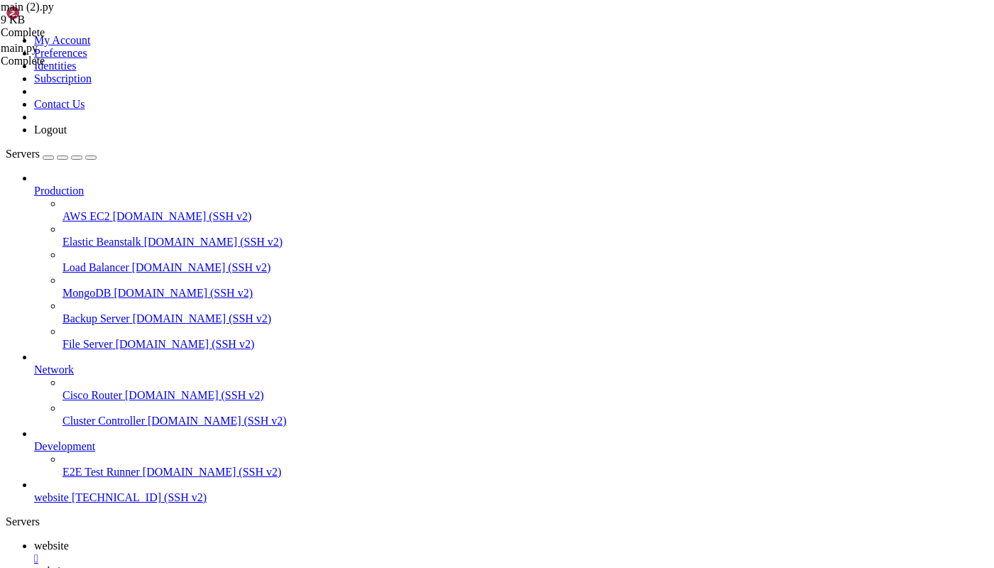
scroll to position [8138, 0]
copy div "[2]+ Stopped journalctl -u services.service -f (venv) root@vm3218422:/opt/FullM…"
drag, startPoint x: 549, startPoint y: 1024, endPoint x: 470, endPoint y: 1097, distance: 108.0
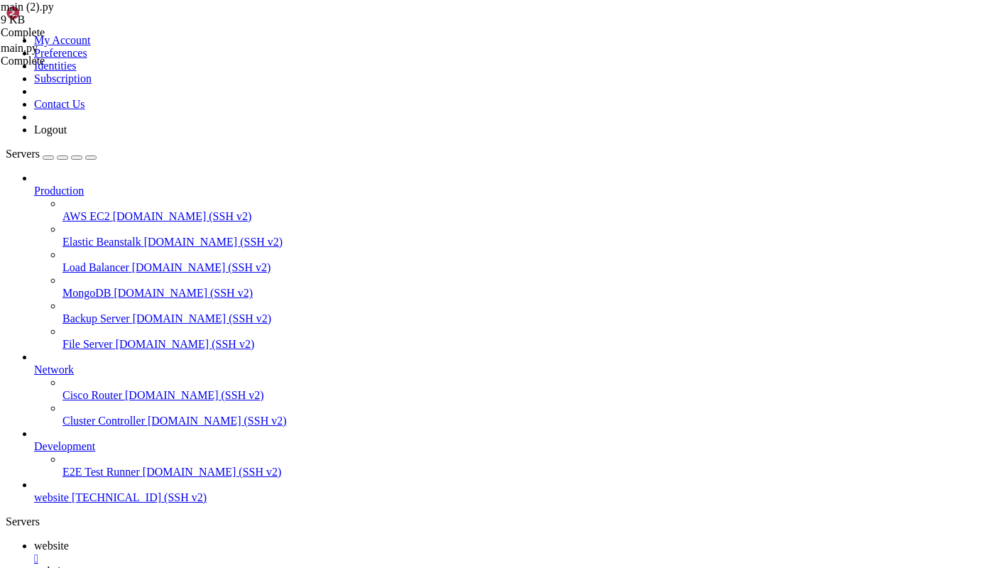
paste textarea "echo 'export LANG=en_US.UTF-8' >> ~/.bashrc echo 'export LANGUAGE=en_US.UTF-8' …"
type textarea "echo 'export LANG=en_US.UTF-8' >> ~/.bashrc echo 'export LANGUAGE=en_US.UTF-8' …"
paste textarea "LANG=en_US.UTF-8 LANGUAGE=en_US.UTF-8 LC_ALL=en_US.UTF-8"
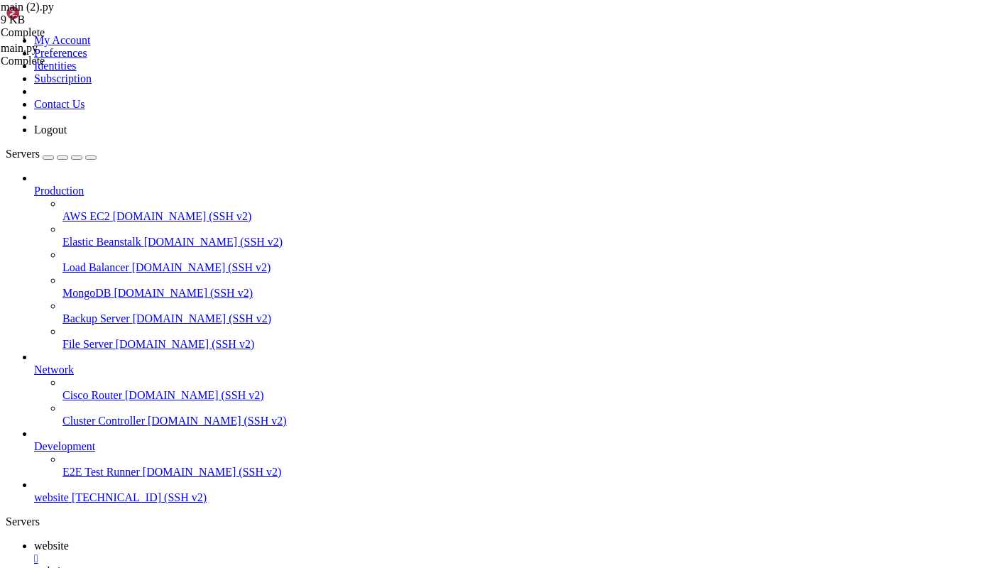
type textarea "LANG=en_US.UTF-8 LANGUAGE=en_US.UTF-8 LC_ALL=en_US.UTF-8"
